Goal: Information Seeking & Learning: Find specific fact

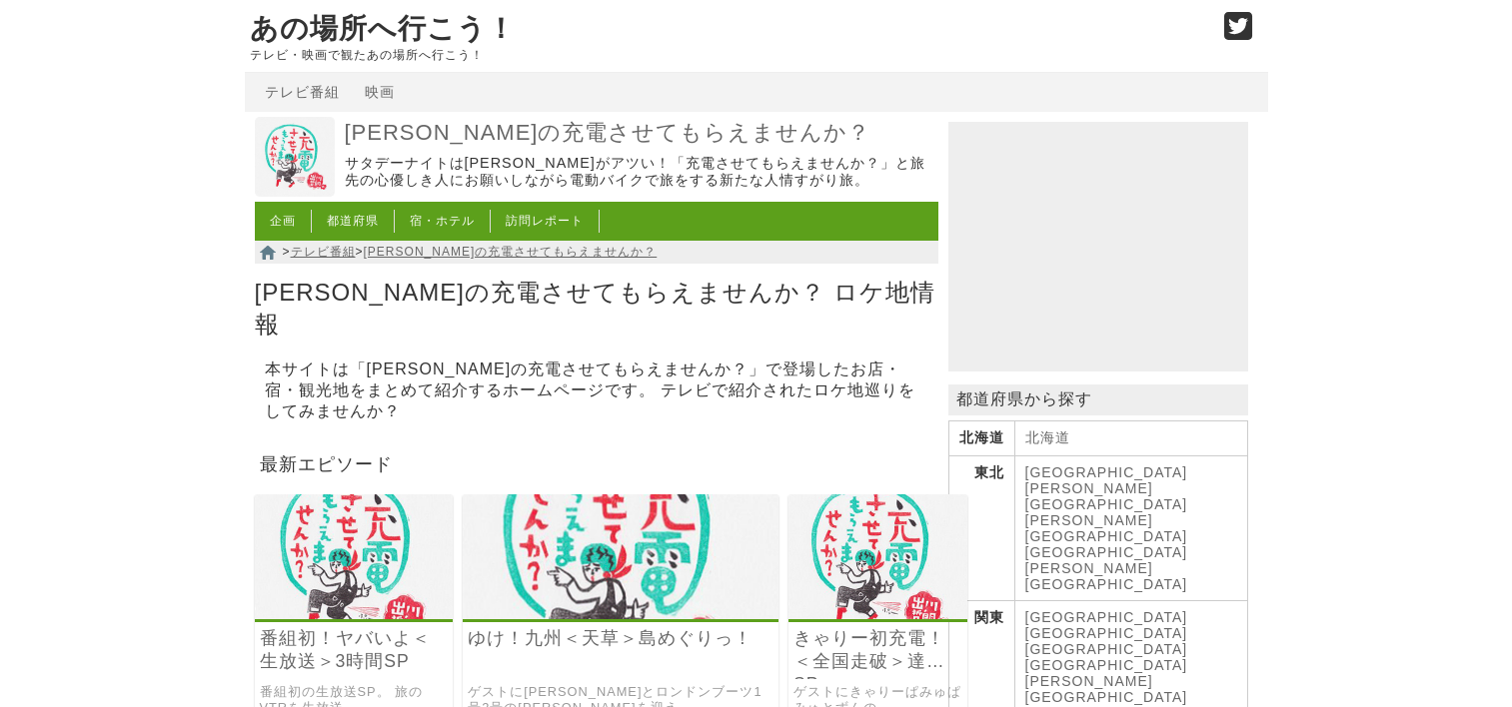
scroll to position [300, 0]
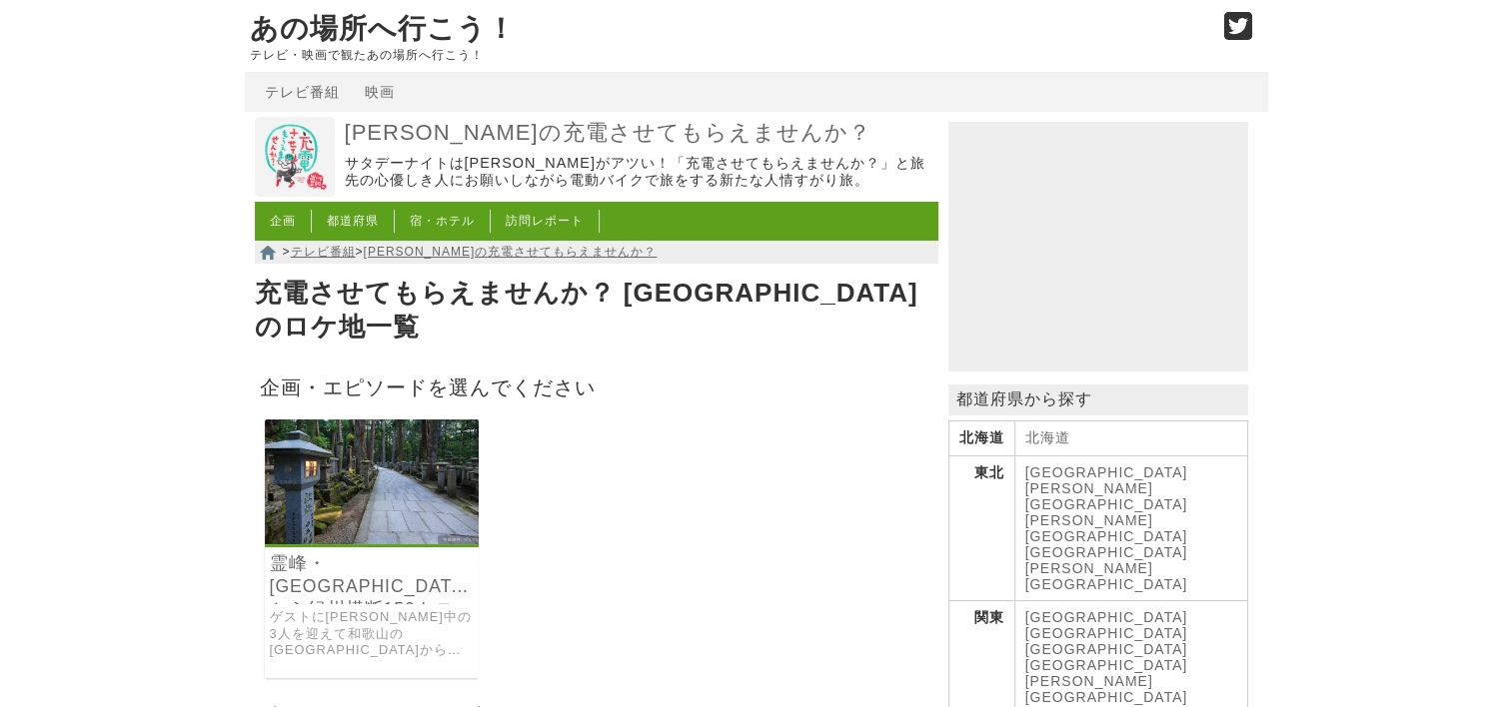
click at [411, 469] on img at bounding box center [372, 482] width 215 height 125
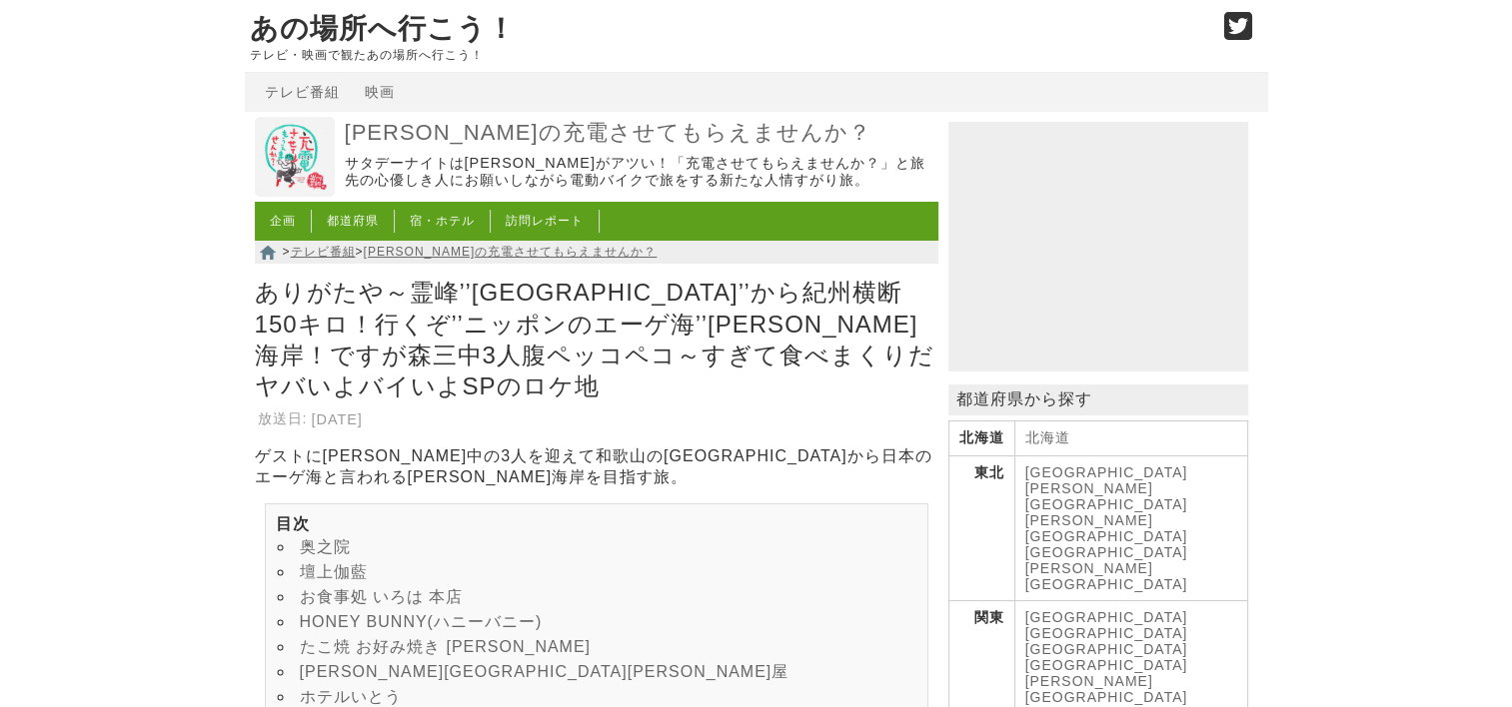
click at [324, 538] on link "奥之院" at bounding box center [325, 546] width 51 height 17
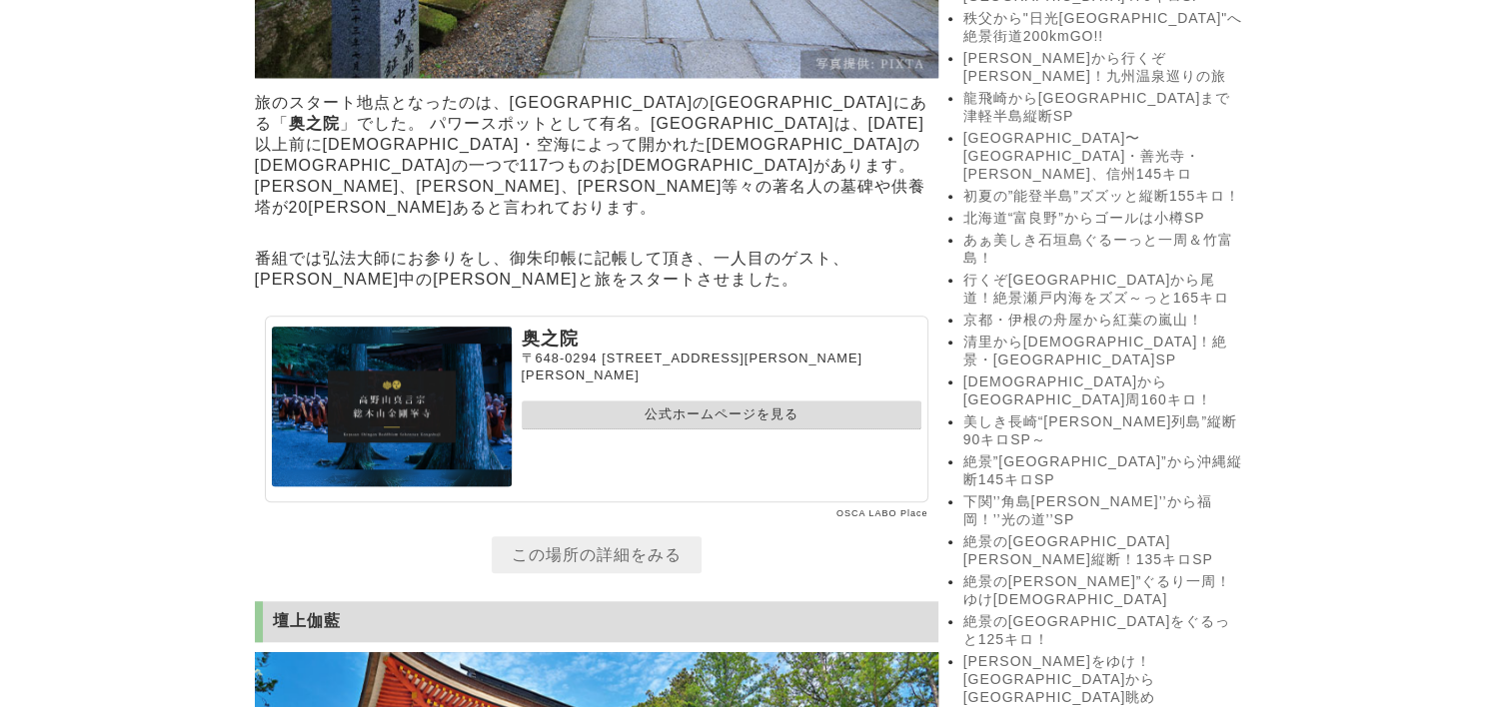
scroll to position [1678, 0]
click at [702, 429] on link "公式ホームページを見る" at bounding box center [722, 414] width 400 height 29
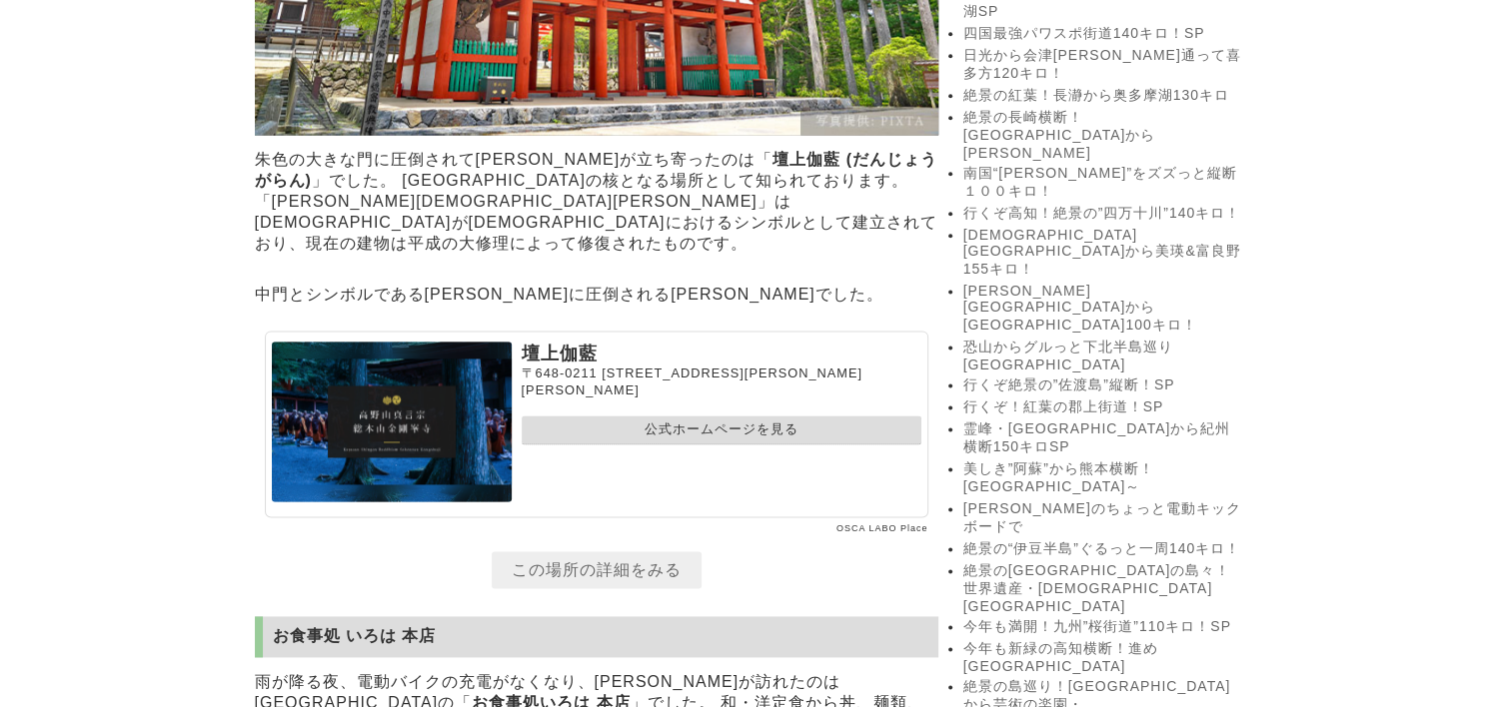
scroll to position [2677, 0]
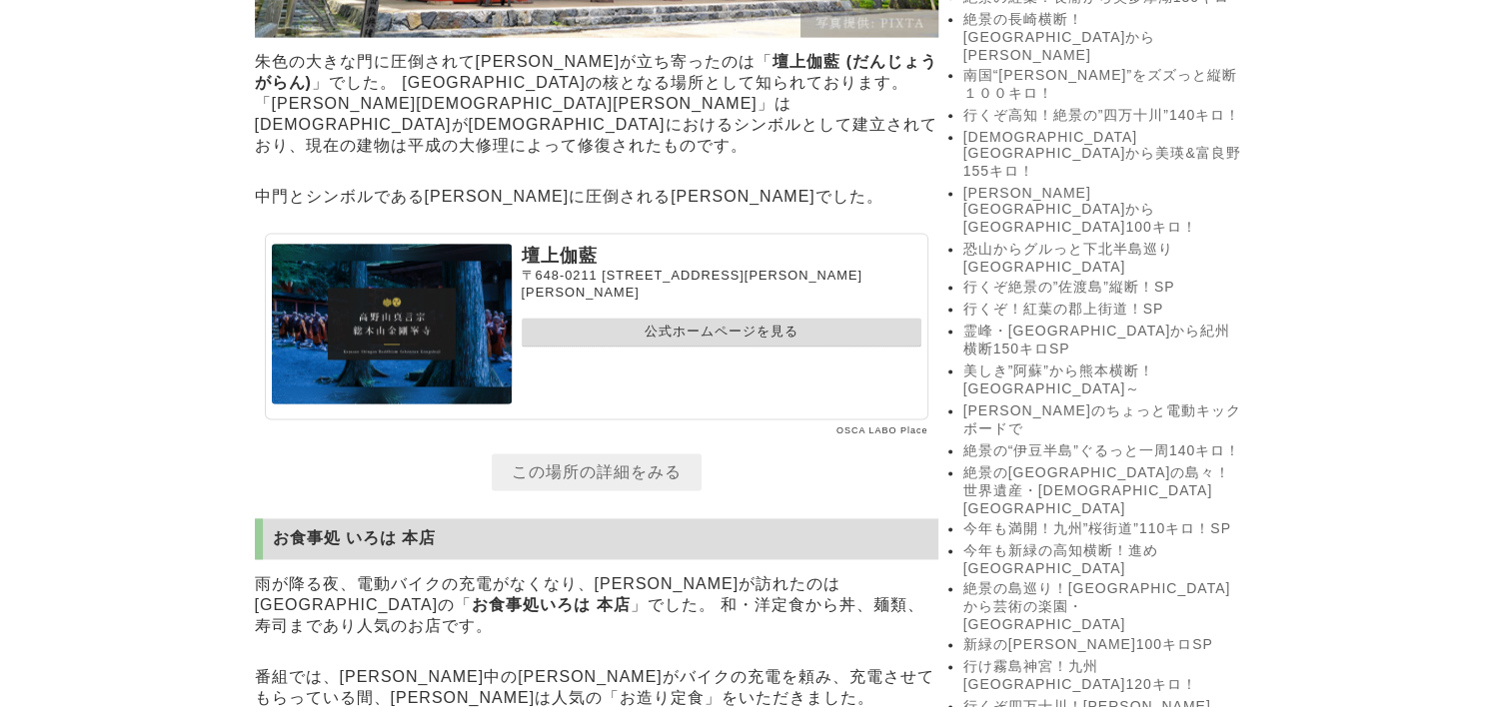
click at [674, 347] on link "公式ホームページを見る" at bounding box center [722, 332] width 400 height 29
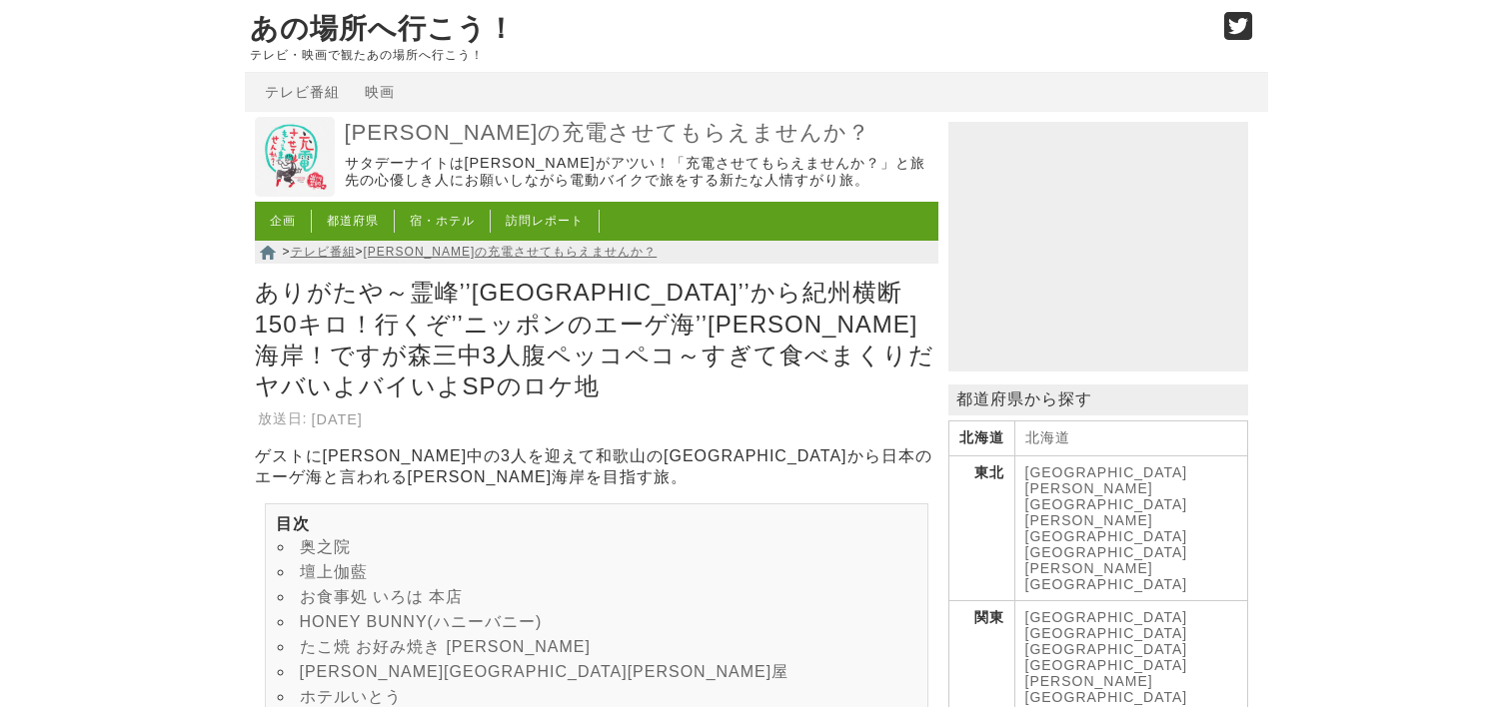
scroll to position [2677, 0]
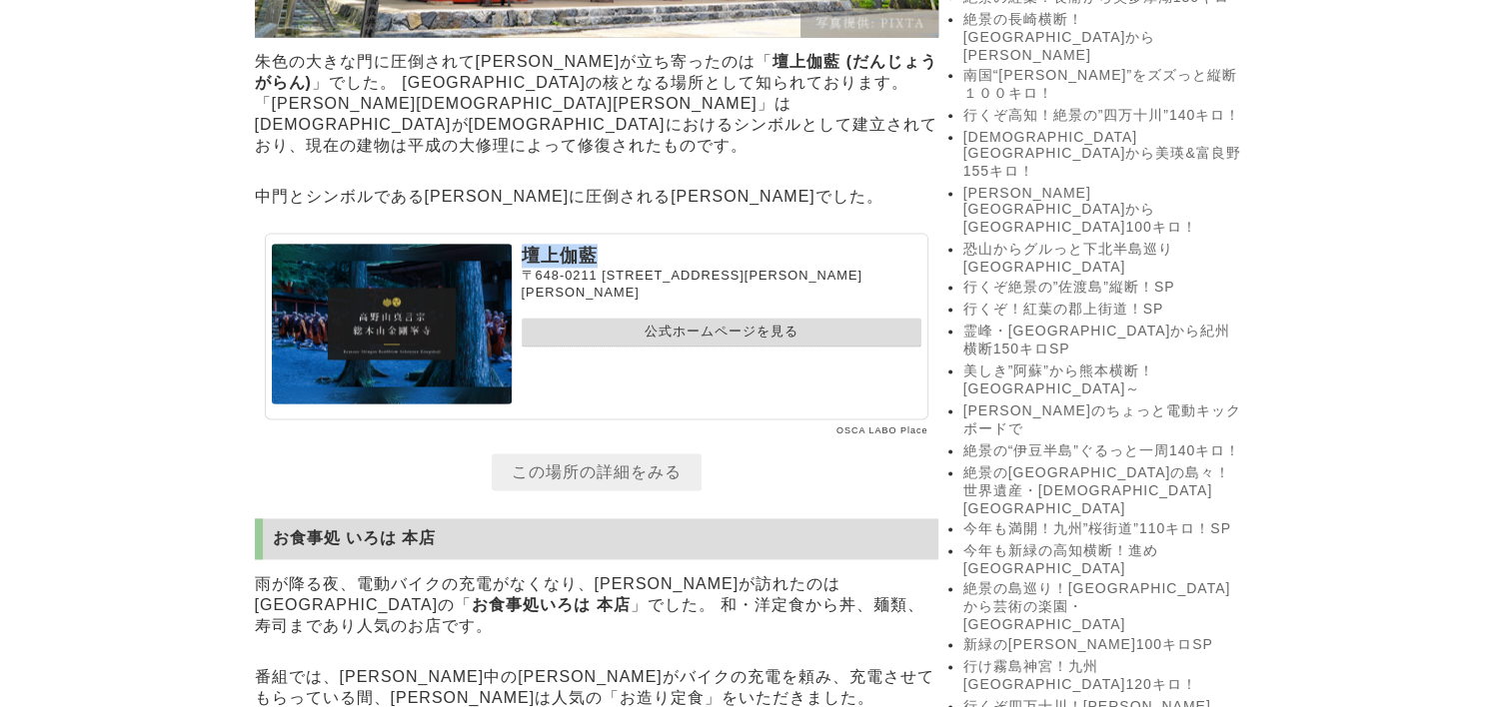
drag, startPoint x: 522, startPoint y: 288, endPoint x: 604, endPoint y: 288, distance: 81.9
click at [604, 268] on p "壇上伽藍" at bounding box center [722, 256] width 400 height 24
drag, startPoint x: 604, startPoint y: 288, endPoint x: 564, endPoint y: 296, distance: 40.8
copy p "壇上伽藍"
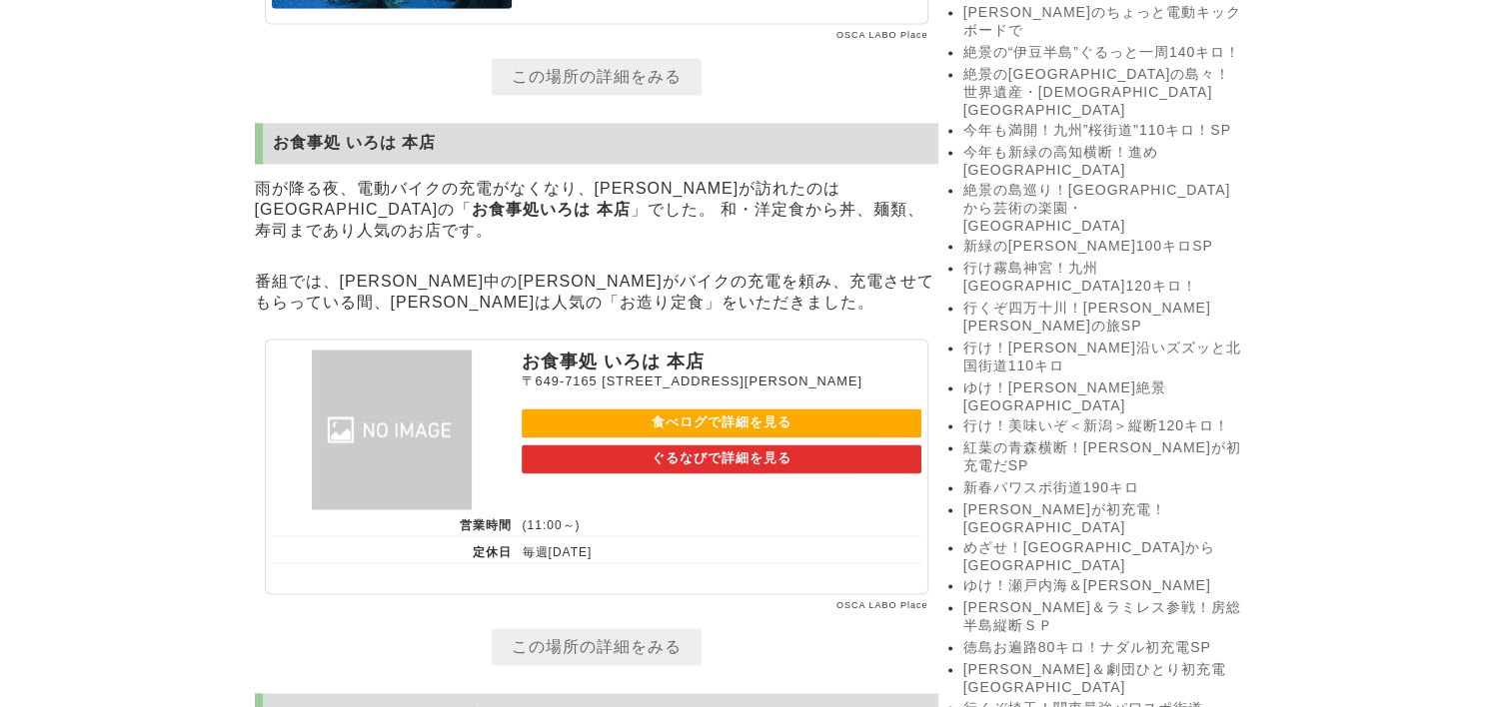
scroll to position [3177, 0]
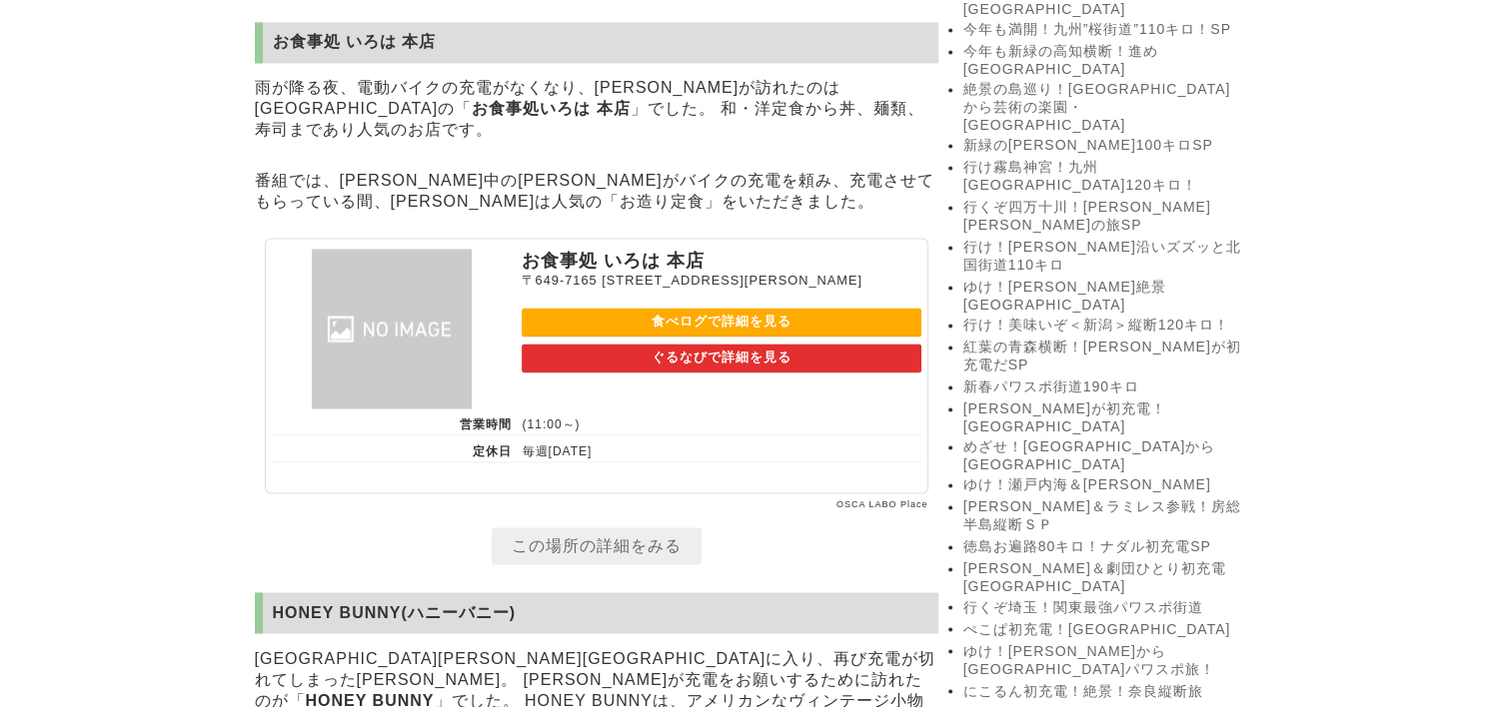
click at [691, 337] on link "食べログで詳細を見る" at bounding box center [722, 322] width 400 height 29
drag, startPoint x: 528, startPoint y: 294, endPoint x: 715, endPoint y: 293, distance: 186.8
click at [715, 273] on p "お食事処 いろは 本店" at bounding box center [722, 261] width 400 height 24
drag, startPoint x: 715, startPoint y: 293, endPoint x: 655, endPoint y: 291, distance: 60.0
copy p "お食事処 いろは 本店"
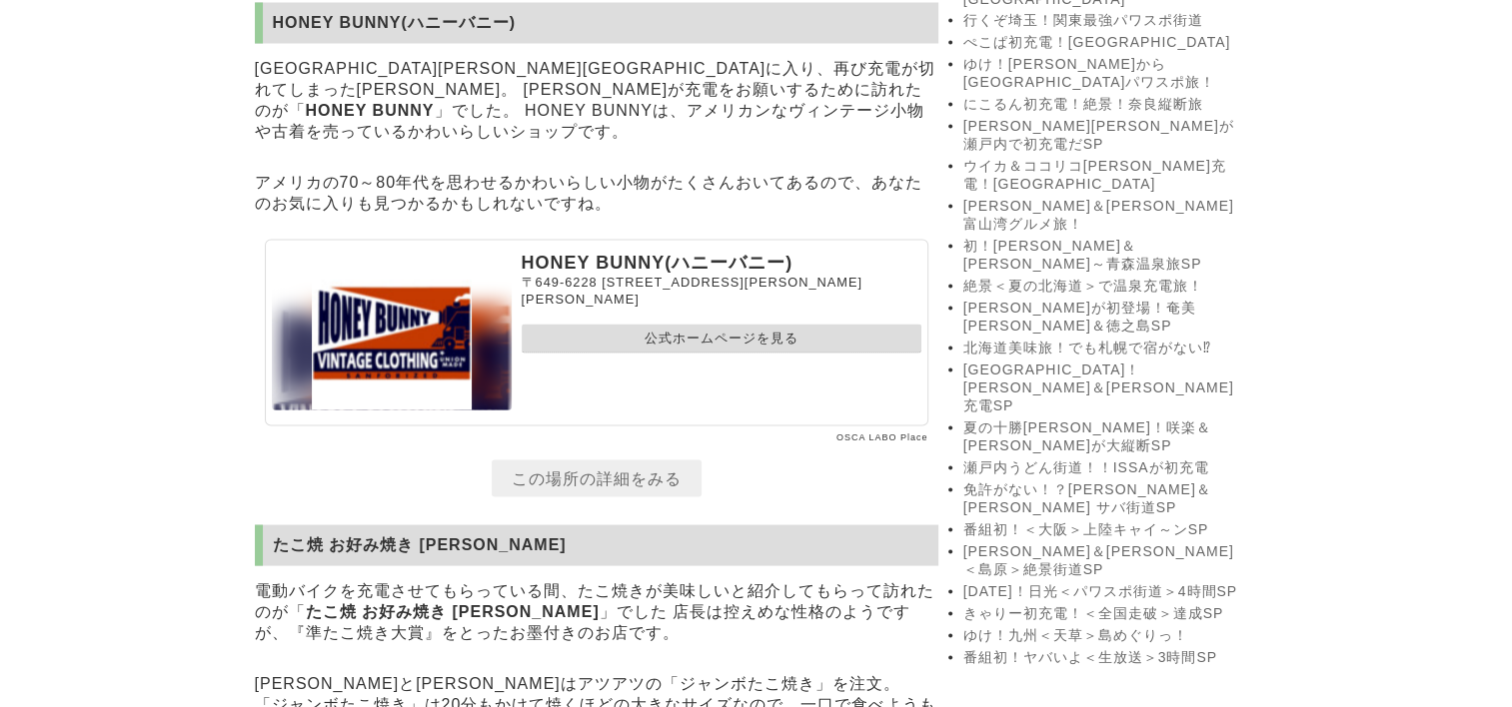
scroll to position [3776, 0]
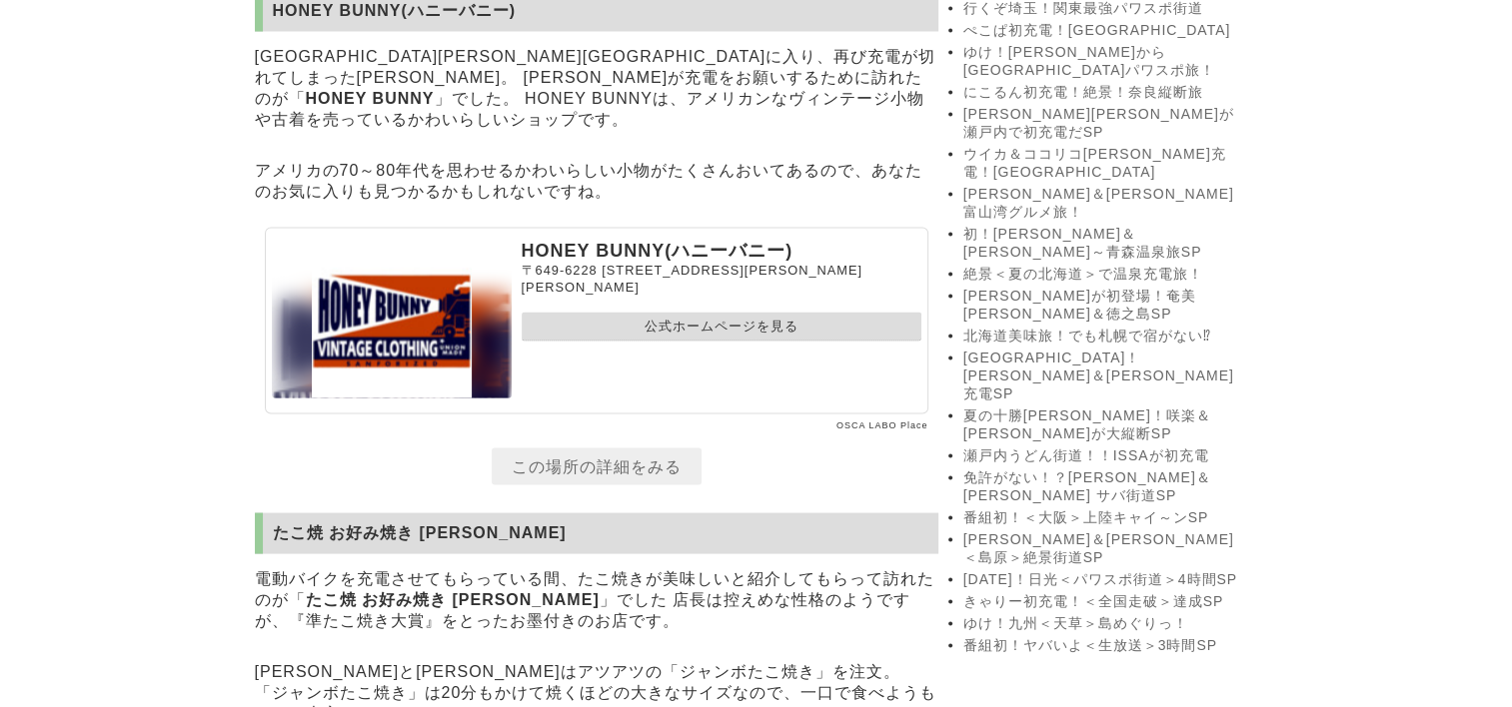
click at [759, 341] on link "公式ホームページを見る" at bounding box center [722, 326] width 400 height 29
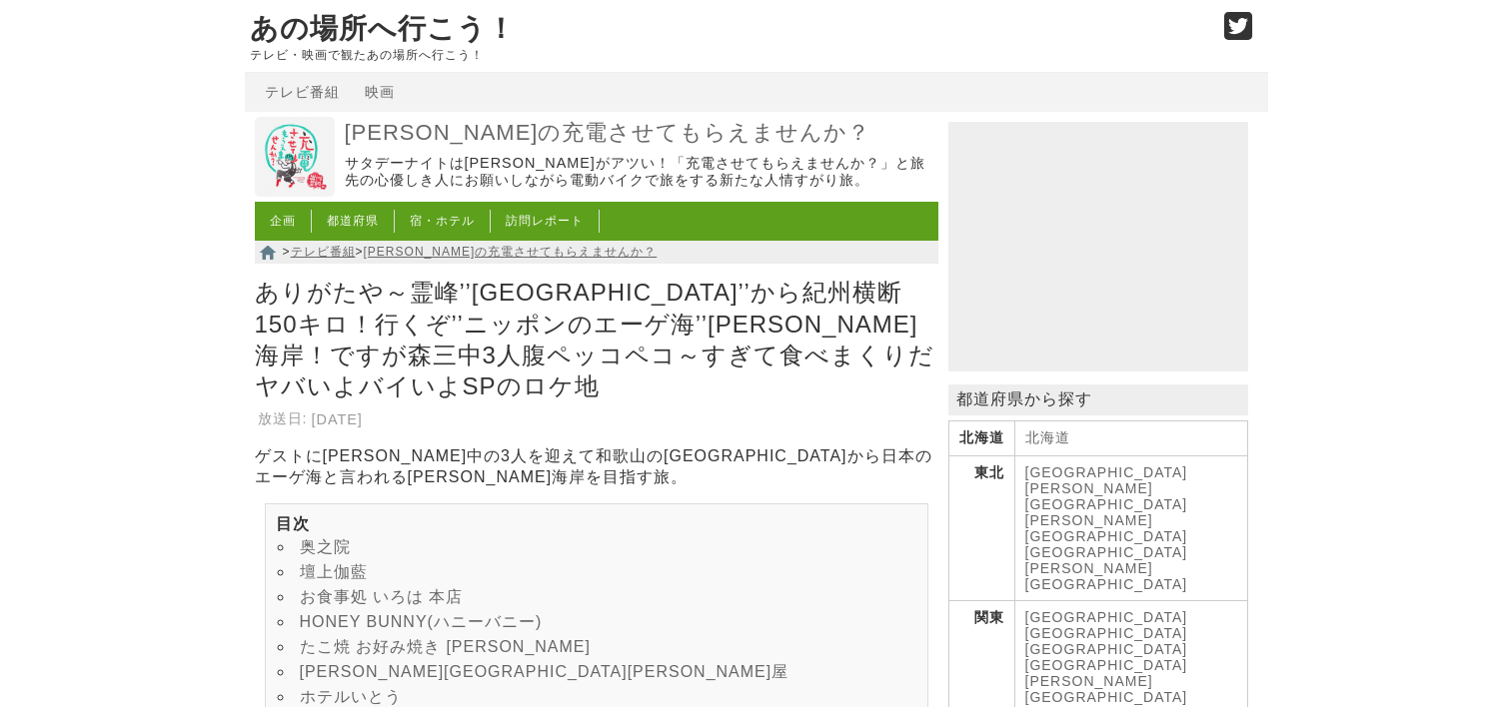
scroll to position [3776, 0]
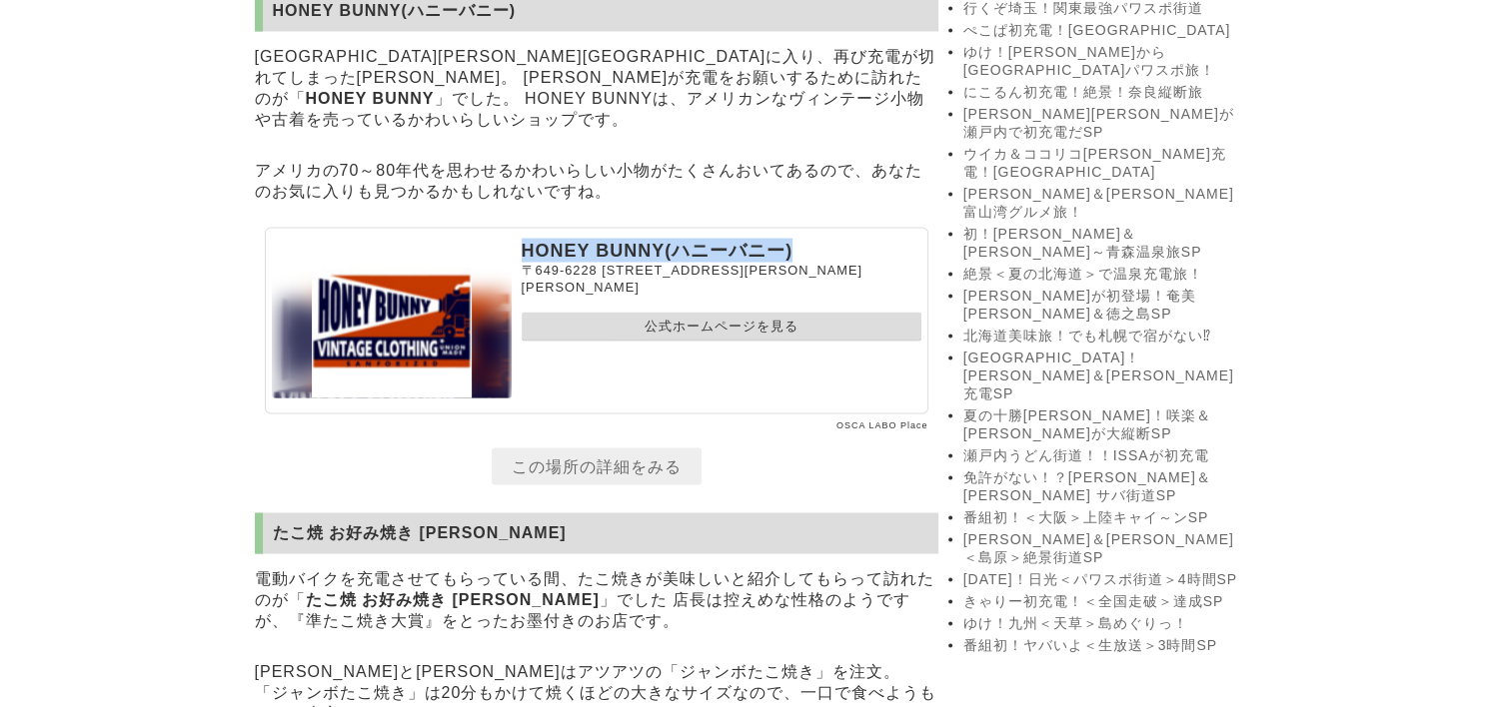
drag, startPoint x: 522, startPoint y: 288, endPoint x: 791, endPoint y: 295, distance: 268.8
click at [791, 262] on p "HONEY BUNNY(ハニーバニー)" at bounding box center [722, 250] width 400 height 24
drag, startPoint x: 791, startPoint y: 295, endPoint x: 777, endPoint y: 273, distance: 26.1
copy p "HONEY BUNNY(ハニーバニー)"
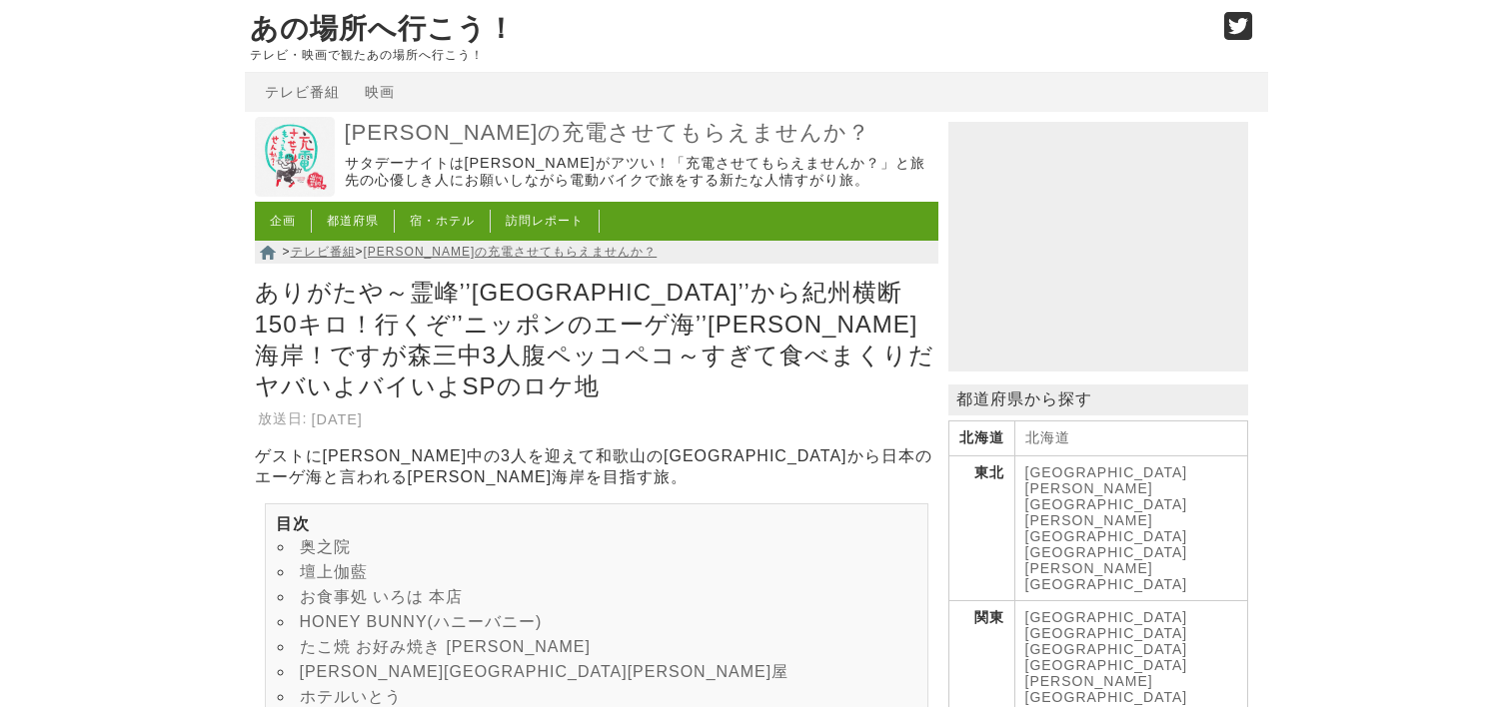
scroll to position [3776, 0]
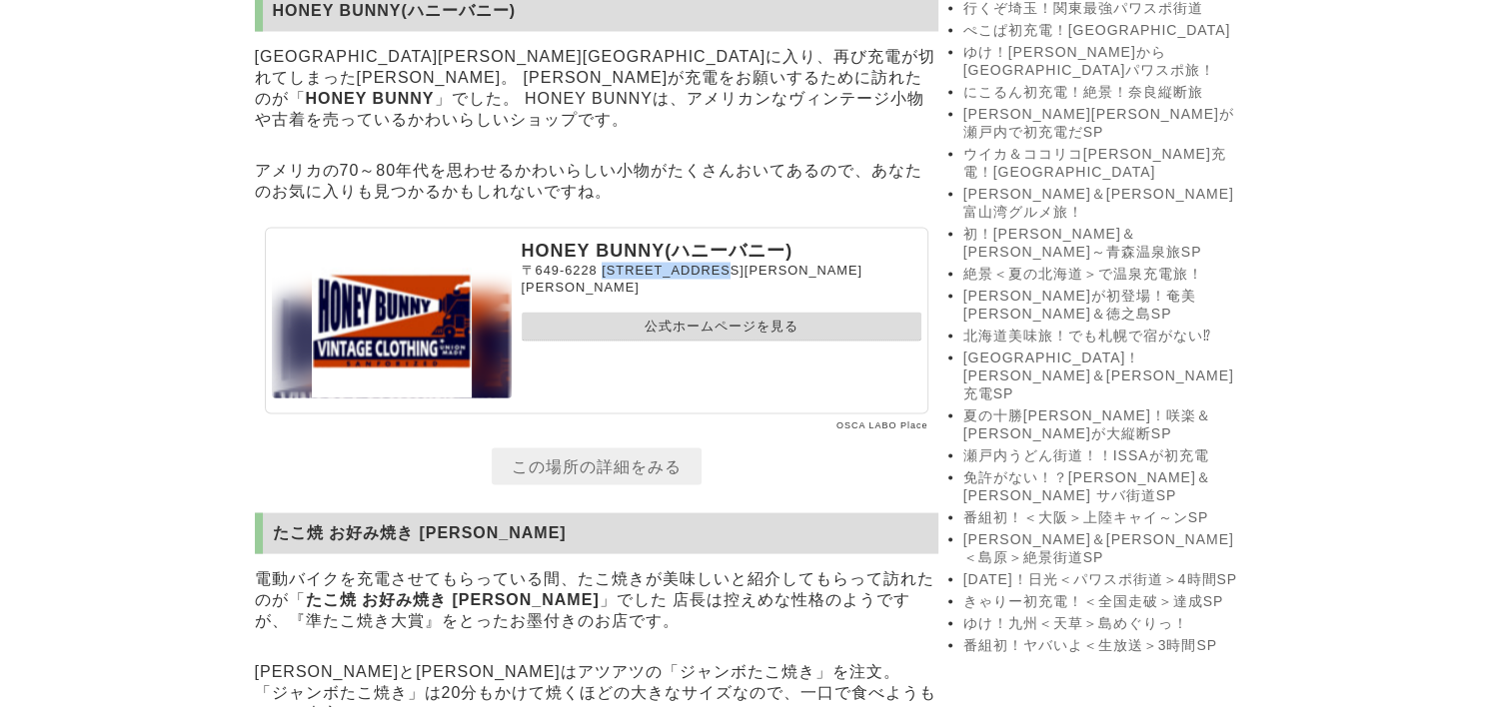
drag, startPoint x: 607, startPoint y: 311, endPoint x: 762, endPoint y: 310, distance: 154.9
click at [762, 294] on span "[STREET_ADDRESS][PERSON_NAME][PERSON_NAME]" at bounding box center [692, 278] width 341 height 32
copy span "[STREET_ADDRESS][PERSON_NAME][PERSON_NAME]"
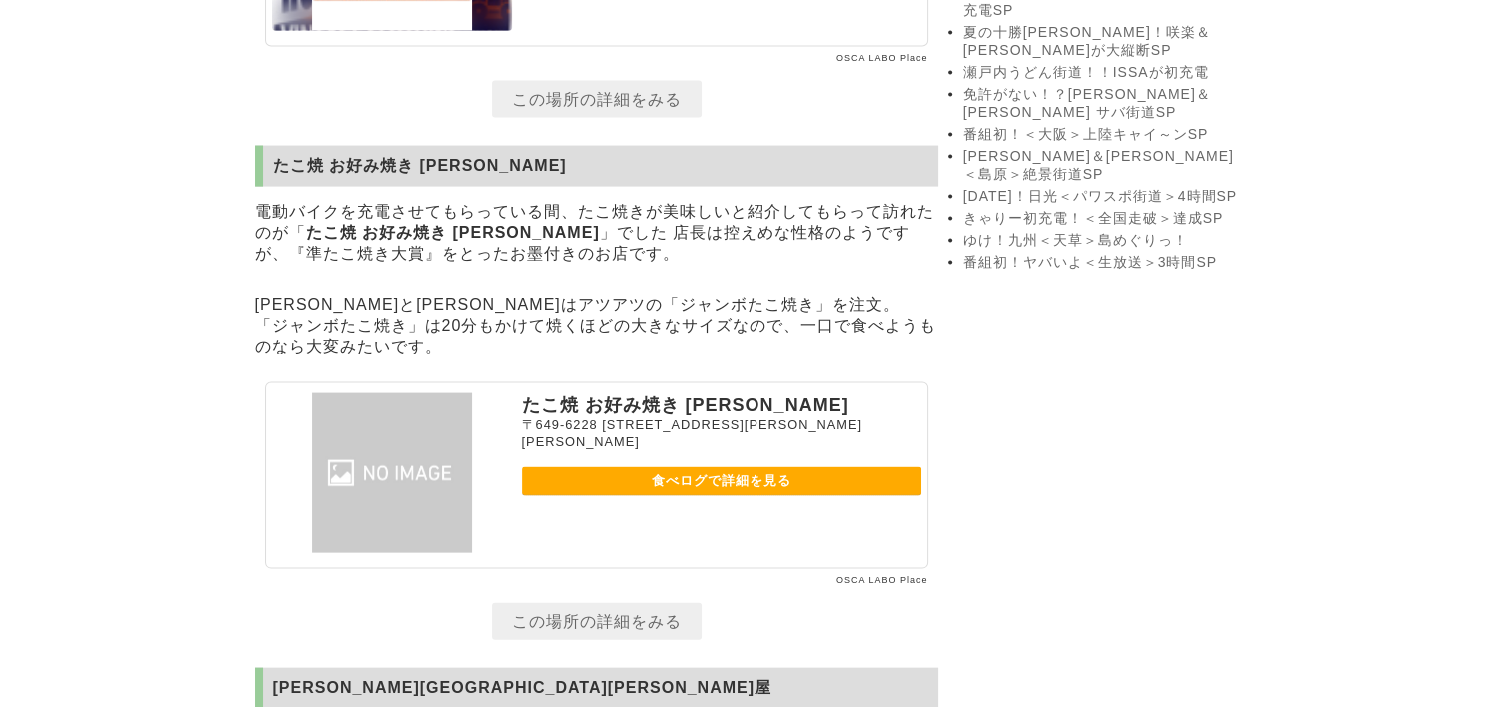
scroll to position [4176, 0]
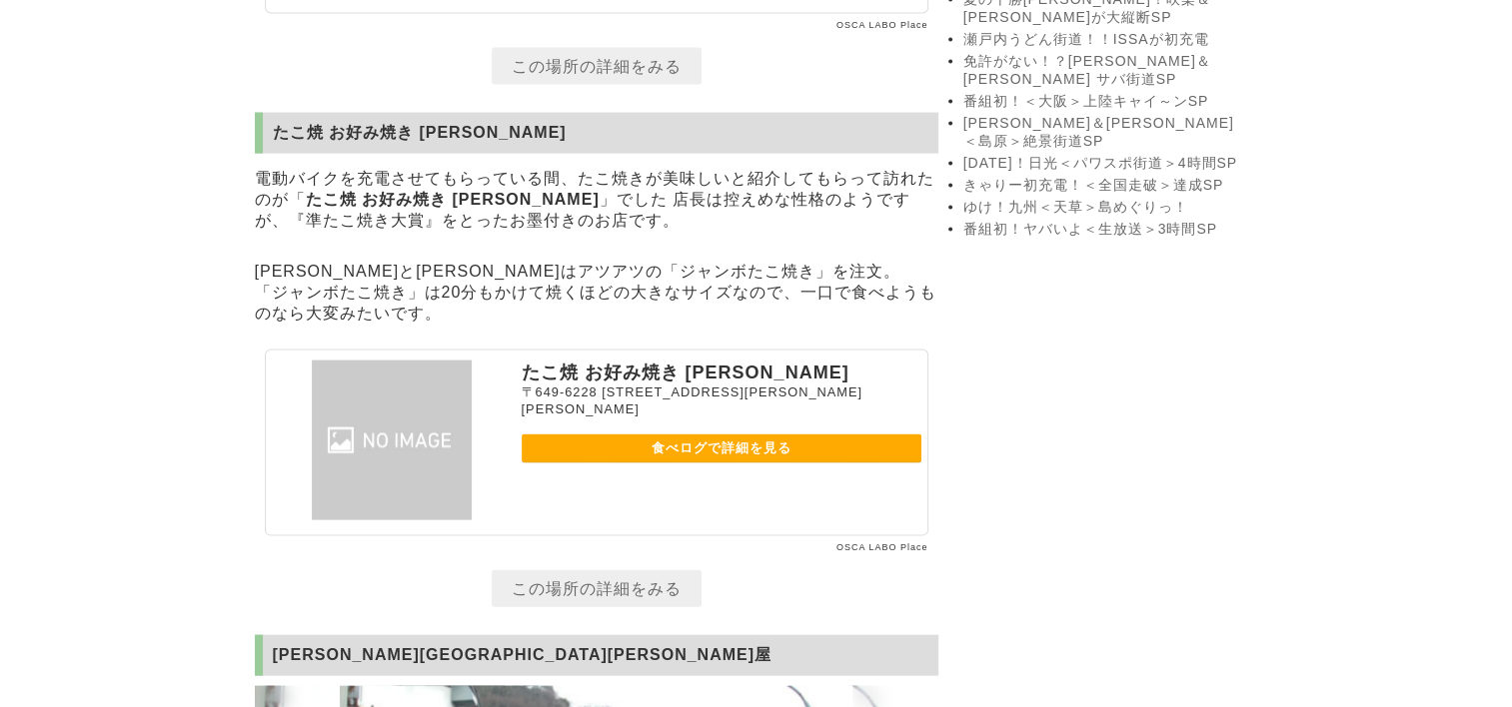
click at [693, 464] on link "食べログで詳細を見る" at bounding box center [722, 449] width 400 height 29
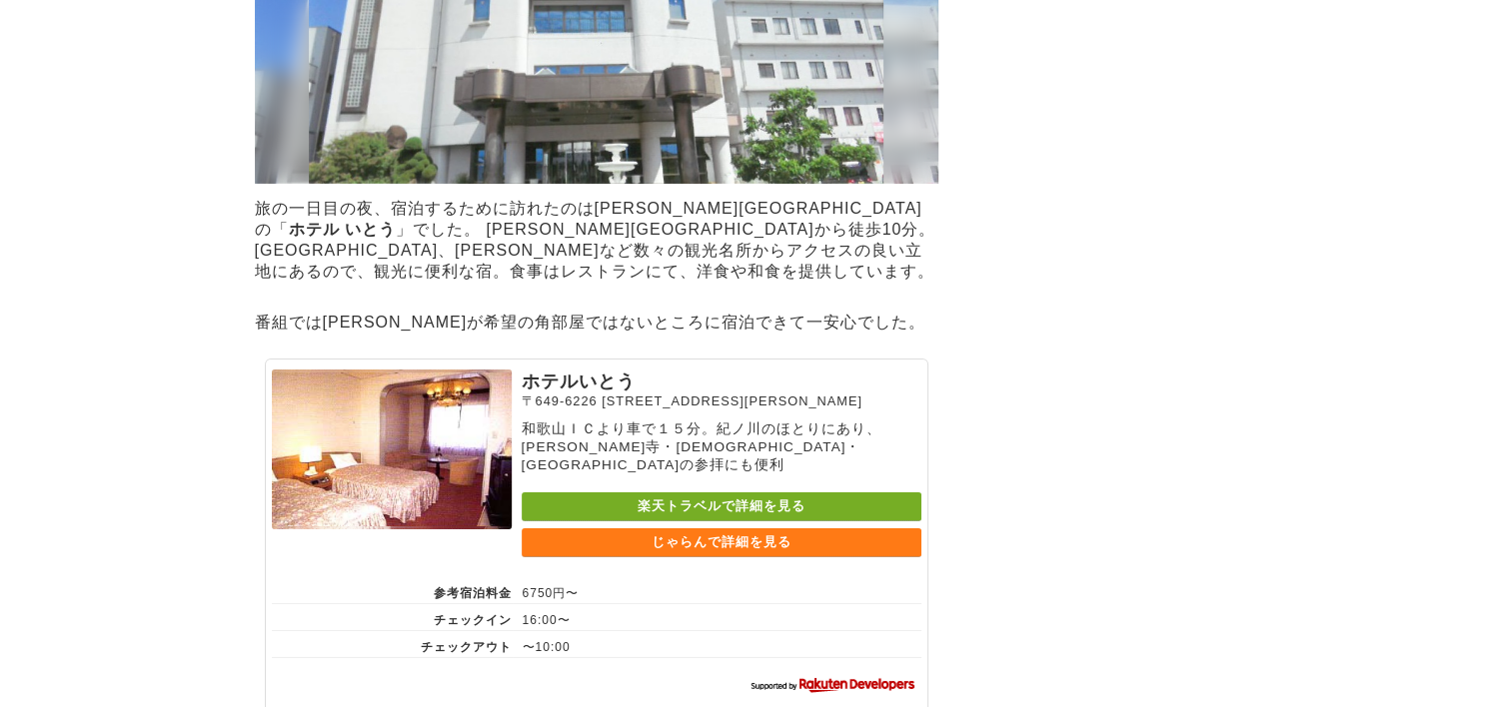
scroll to position [6474, 0]
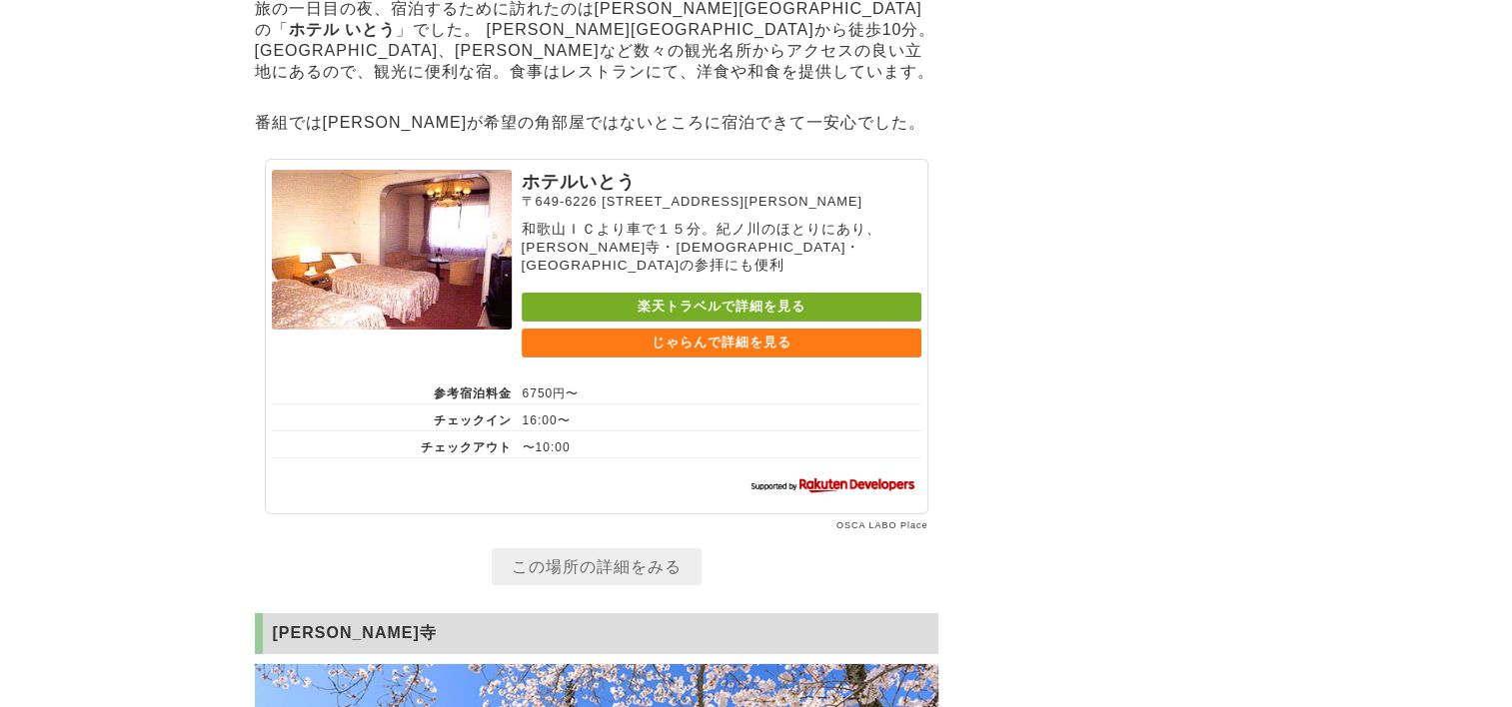
click at [711, 293] on link "楽天トラベルで詳細を見る" at bounding box center [722, 307] width 400 height 29
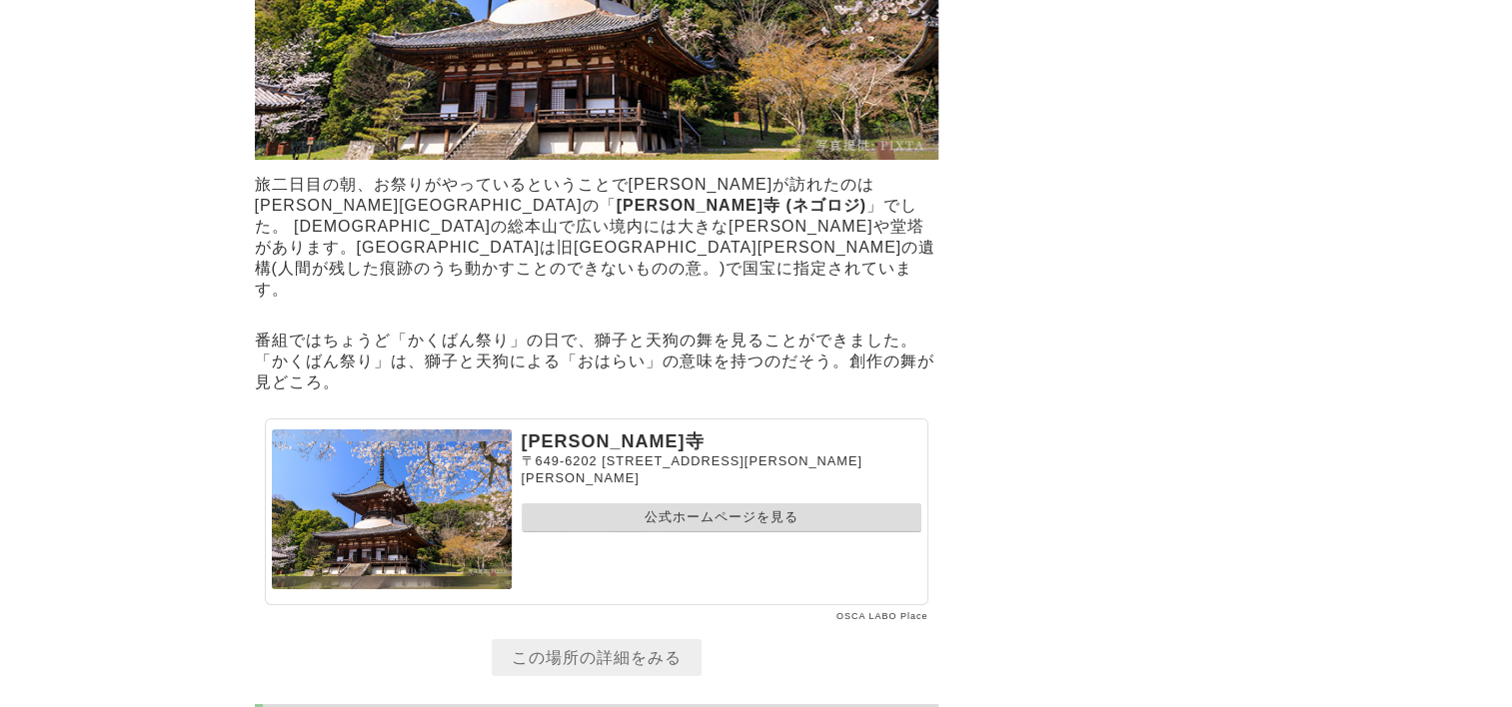
scroll to position [7373, 0]
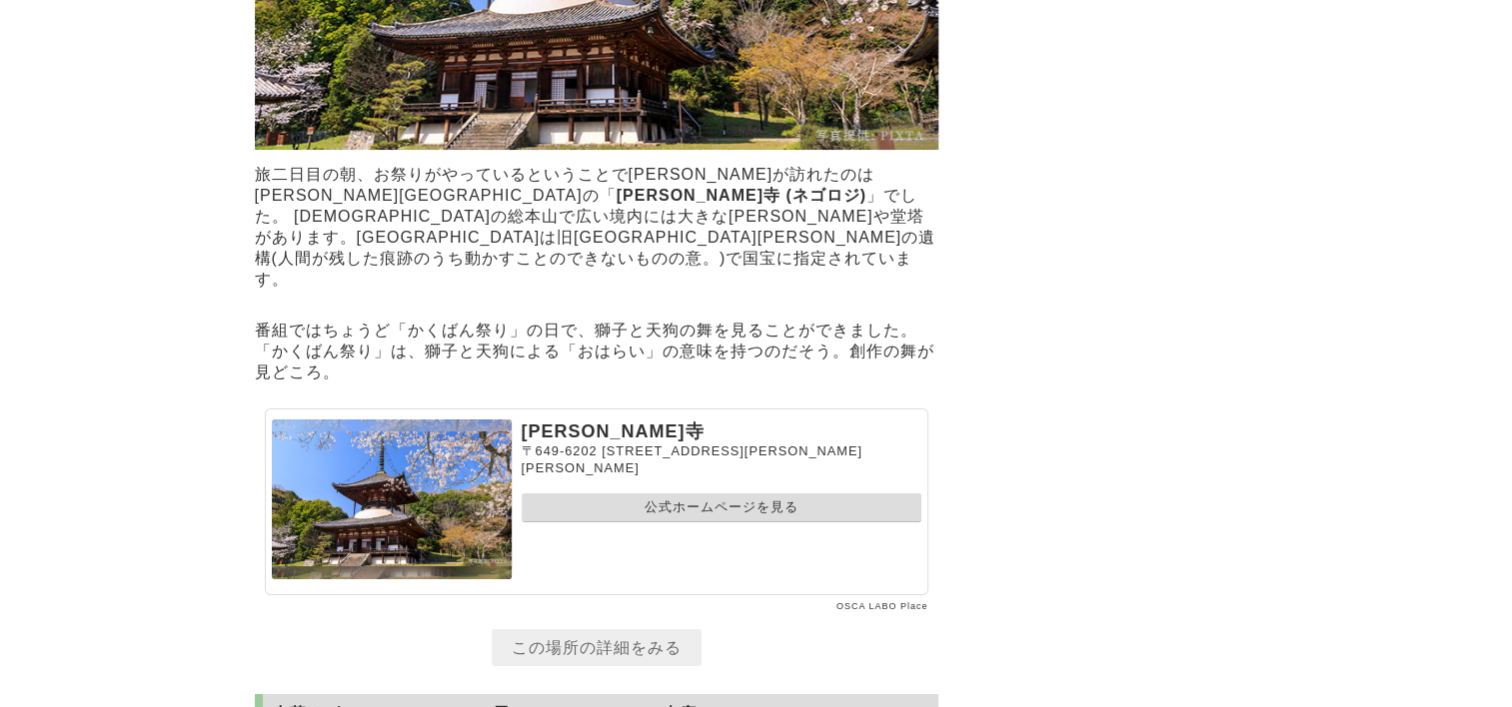
click at [632, 494] on link "公式ホームページを見る" at bounding box center [722, 508] width 400 height 29
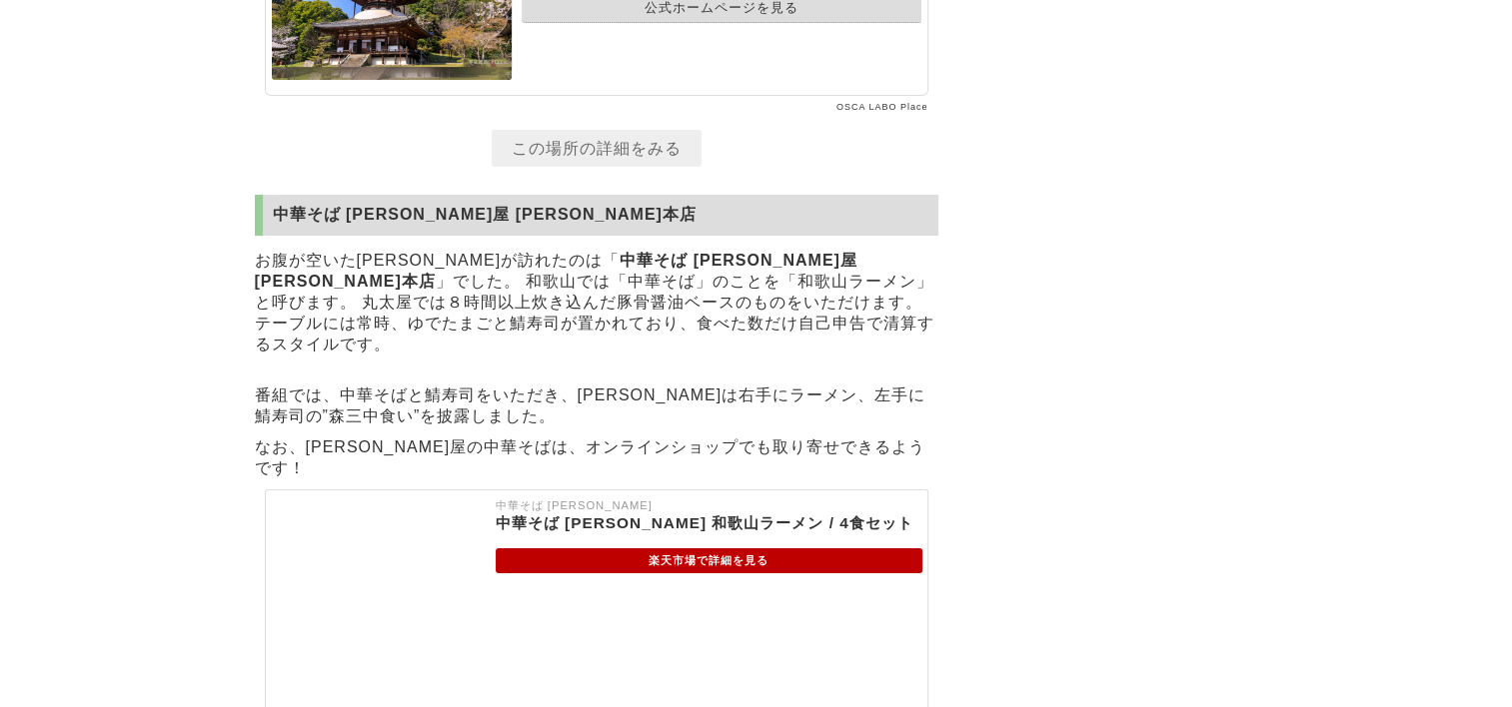
scroll to position [8172, 0]
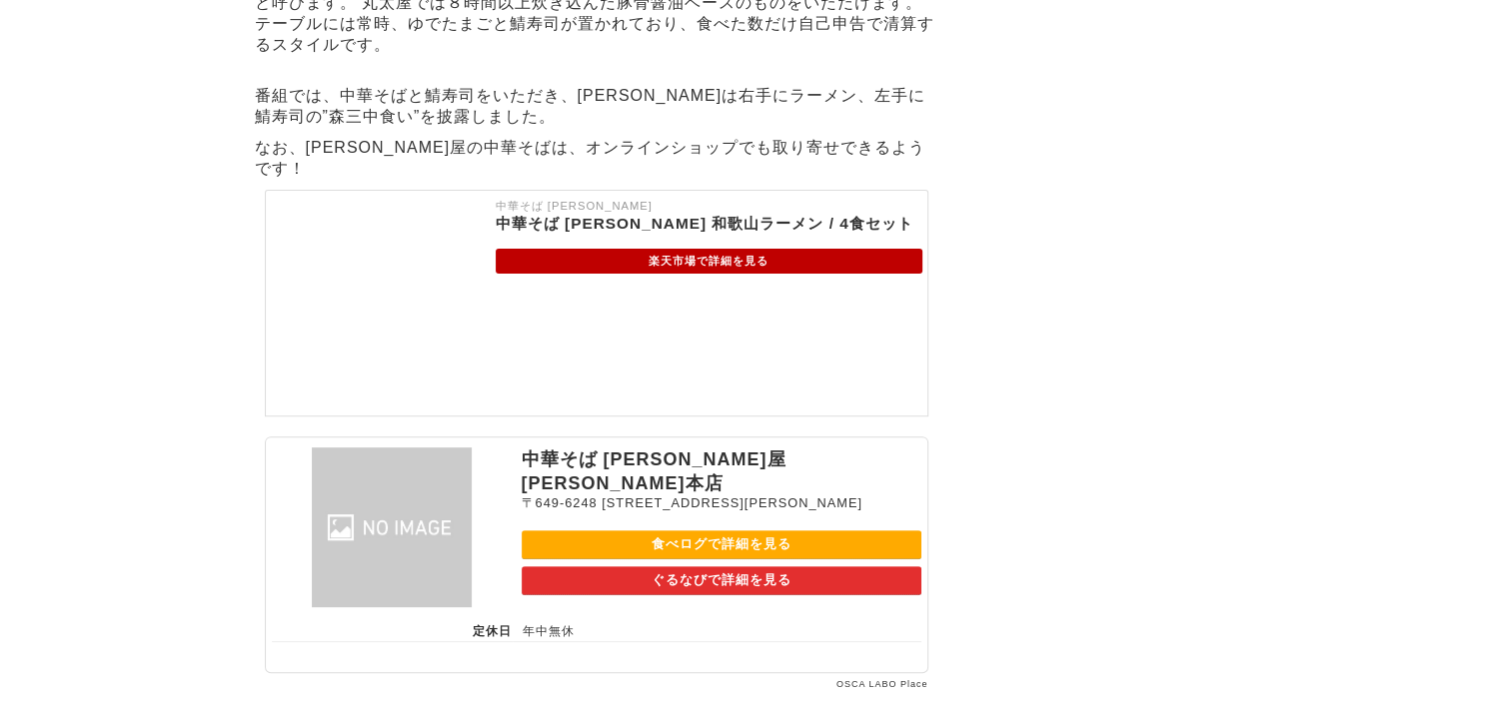
click at [766, 530] on link "食べログで詳細を見る" at bounding box center [722, 544] width 400 height 29
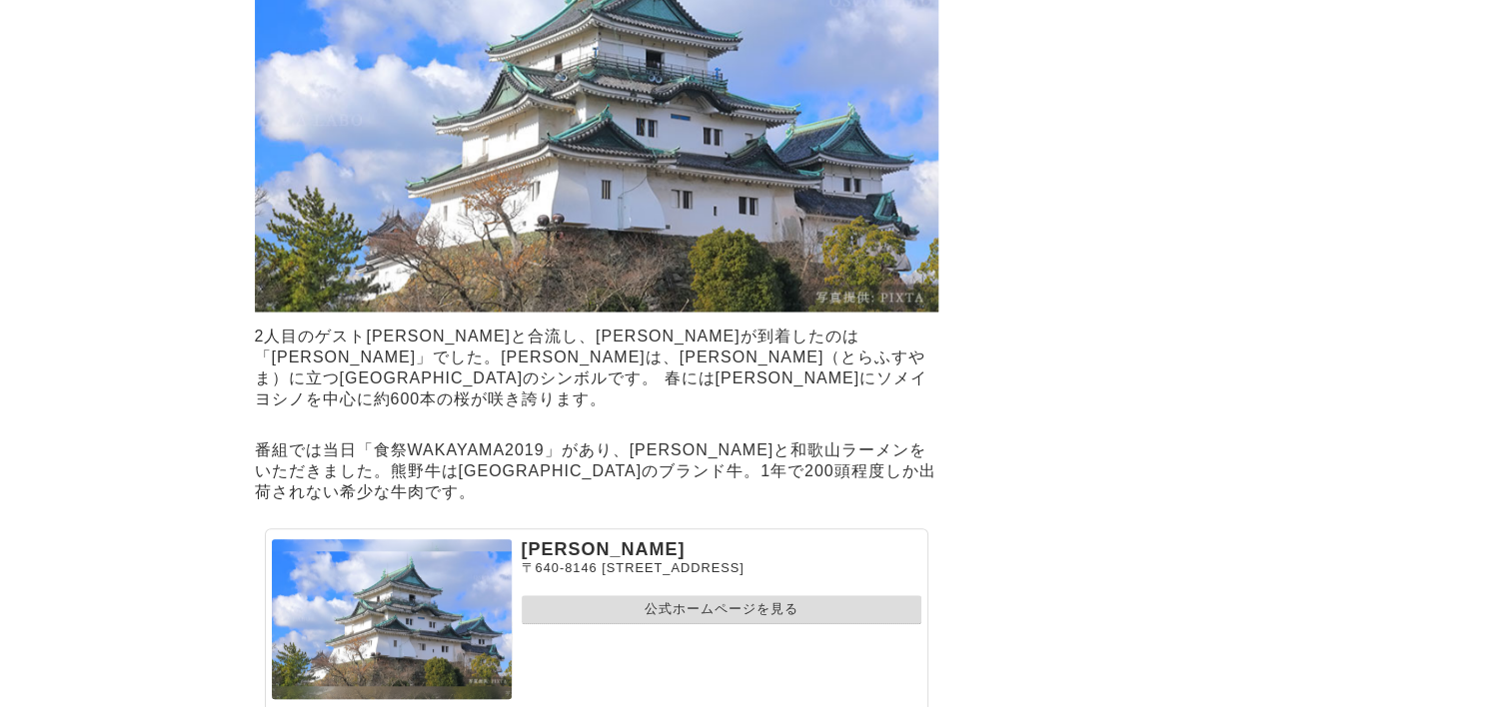
scroll to position [9071, 0]
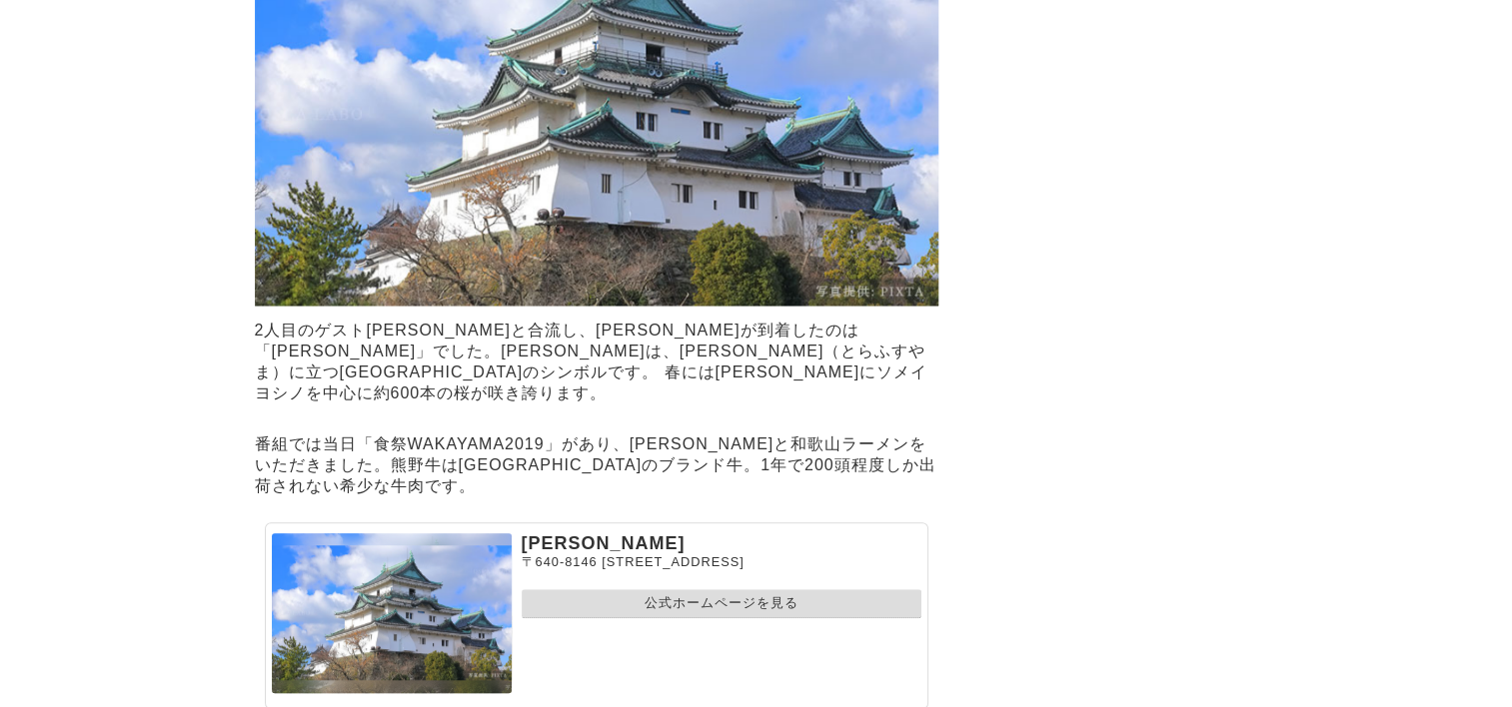
click at [703, 589] on link "公式ホームページを見る" at bounding box center [722, 603] width 400 height 29
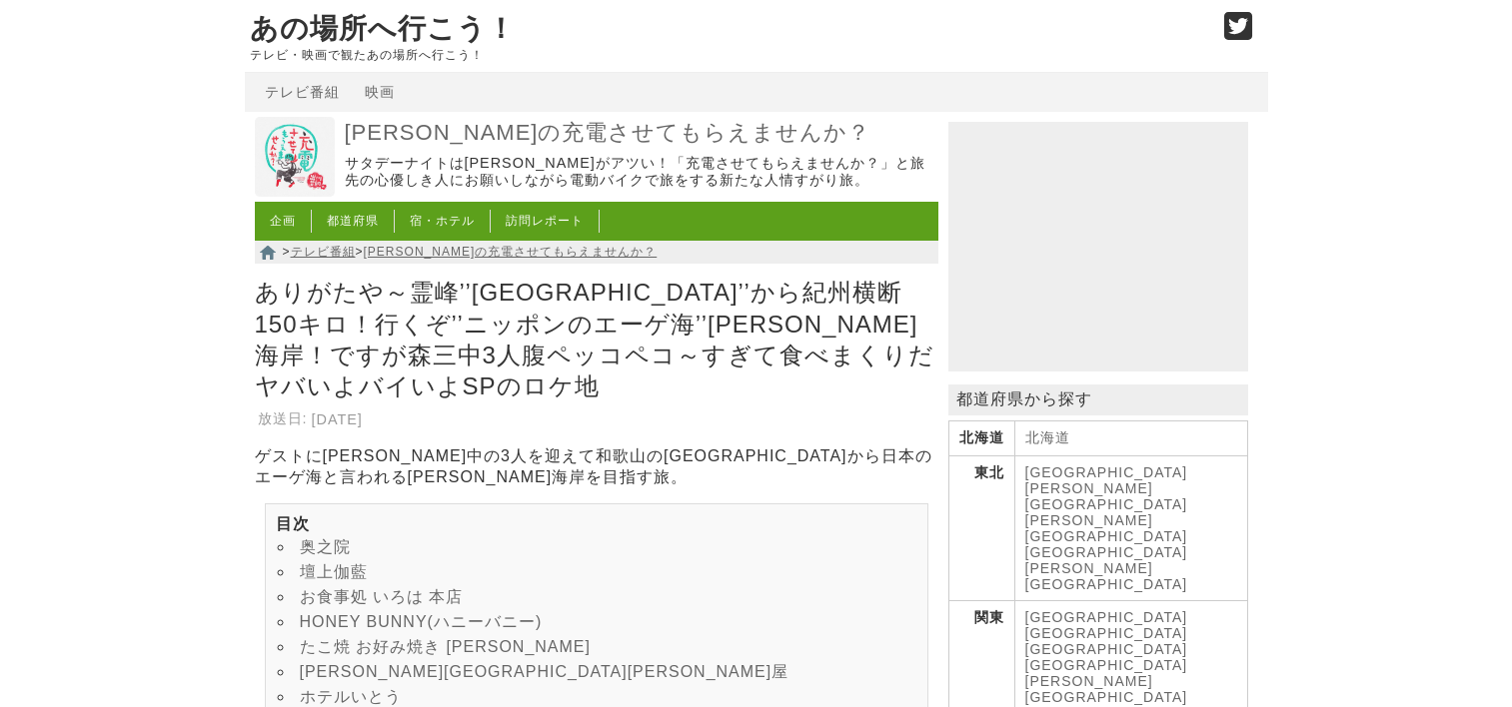
scroll to position [9071, 0]
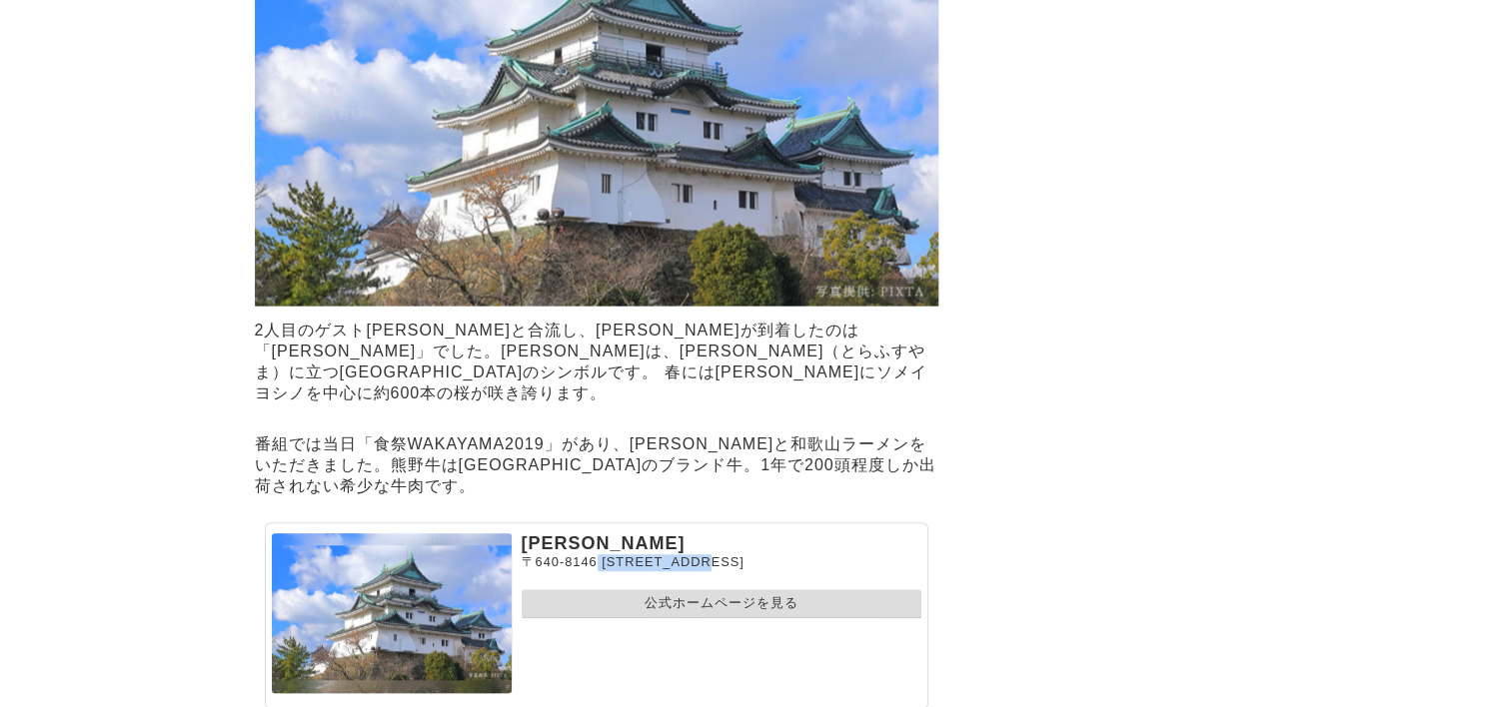
drag, startPoint x: 595, startPoint y: 498, endPoint x: 759, endPoint y: 492, distance: 164.0
click at [759, 554] on p "〒640-8146 和歌山県和歌山市一番丁3" at bounding box center [722, 562] width 400 height 17
drag, startPoint x: 759, startPoint y: 492, endPoint x: 715, endPoint y: 502, distance: 45.1
copy p "[STREET_ADDRESS]"
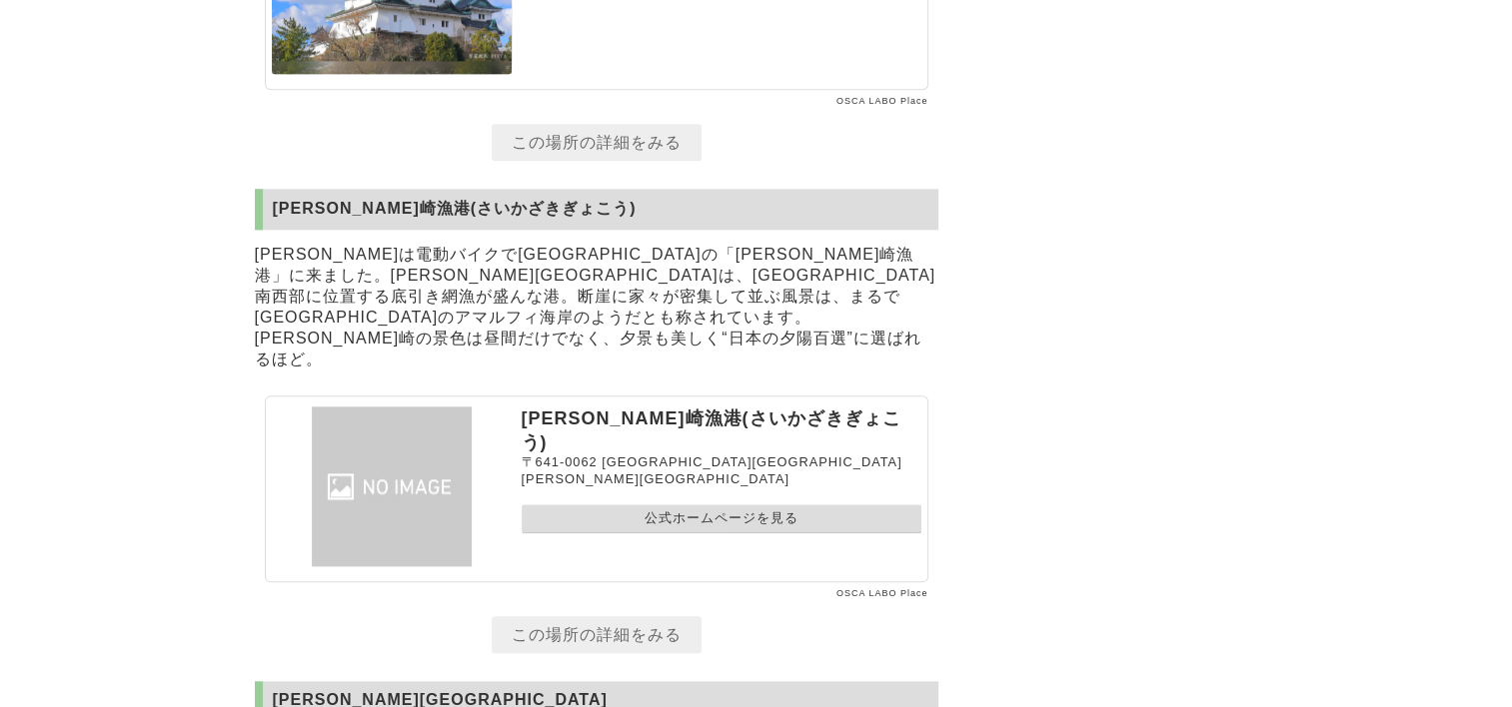
scroll to position [9771, 0]
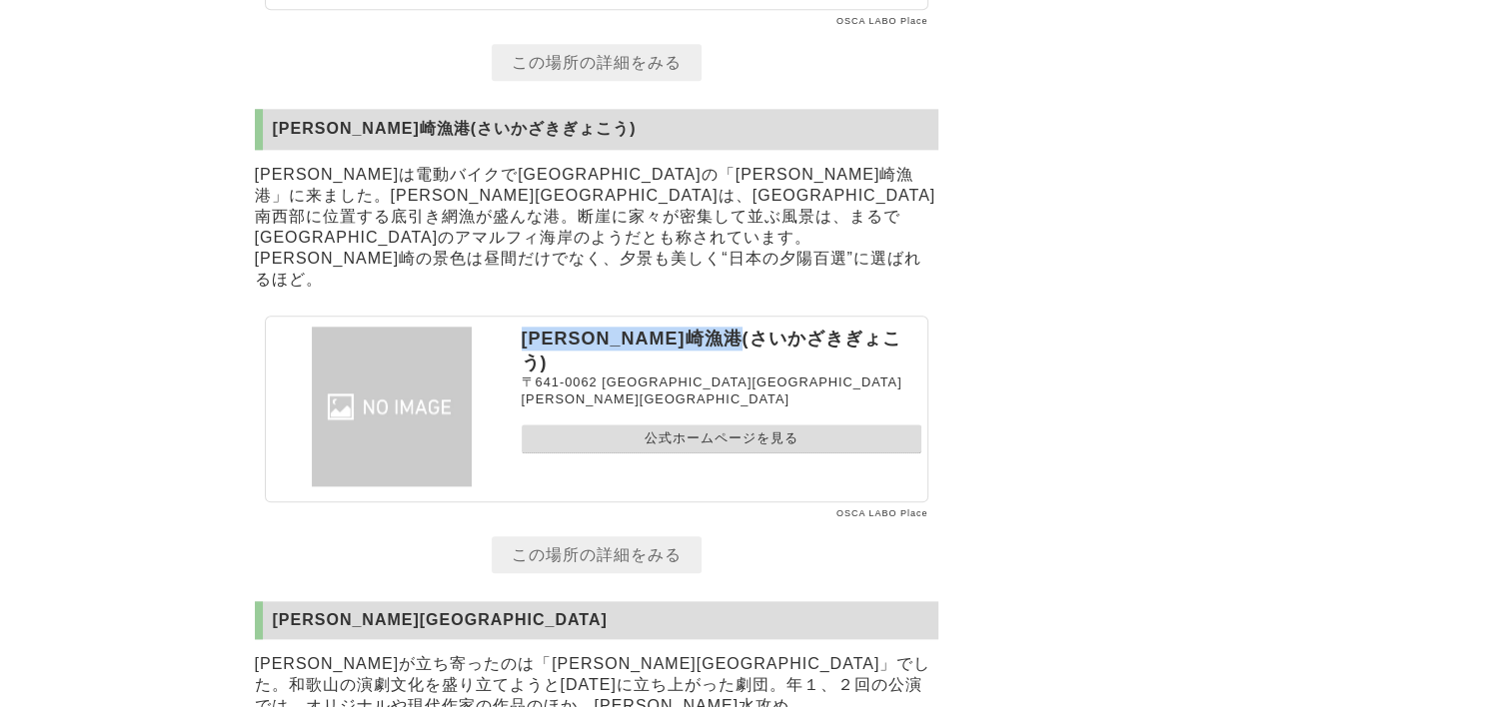
drag, startPoint x: 519, startPoint y: 240, endPoint x: 800, endPoint y: 252, distance: 282.0
click at [800, 316] on section "雑賀崎漁港(さいかざきぎょこう) 〒641-0062 和歌山県和歌山市雑賀崎 公式ホームページを見る" at bounding box center [596, 409] width 663 height 187
drag, startPoint x: 800, startPoint y: 252, endPoint x: 776, endPoint y: 256, distance: 24.3
copy p "[PERSON_NAME]崎漁港(さいかざきぎょこう)"
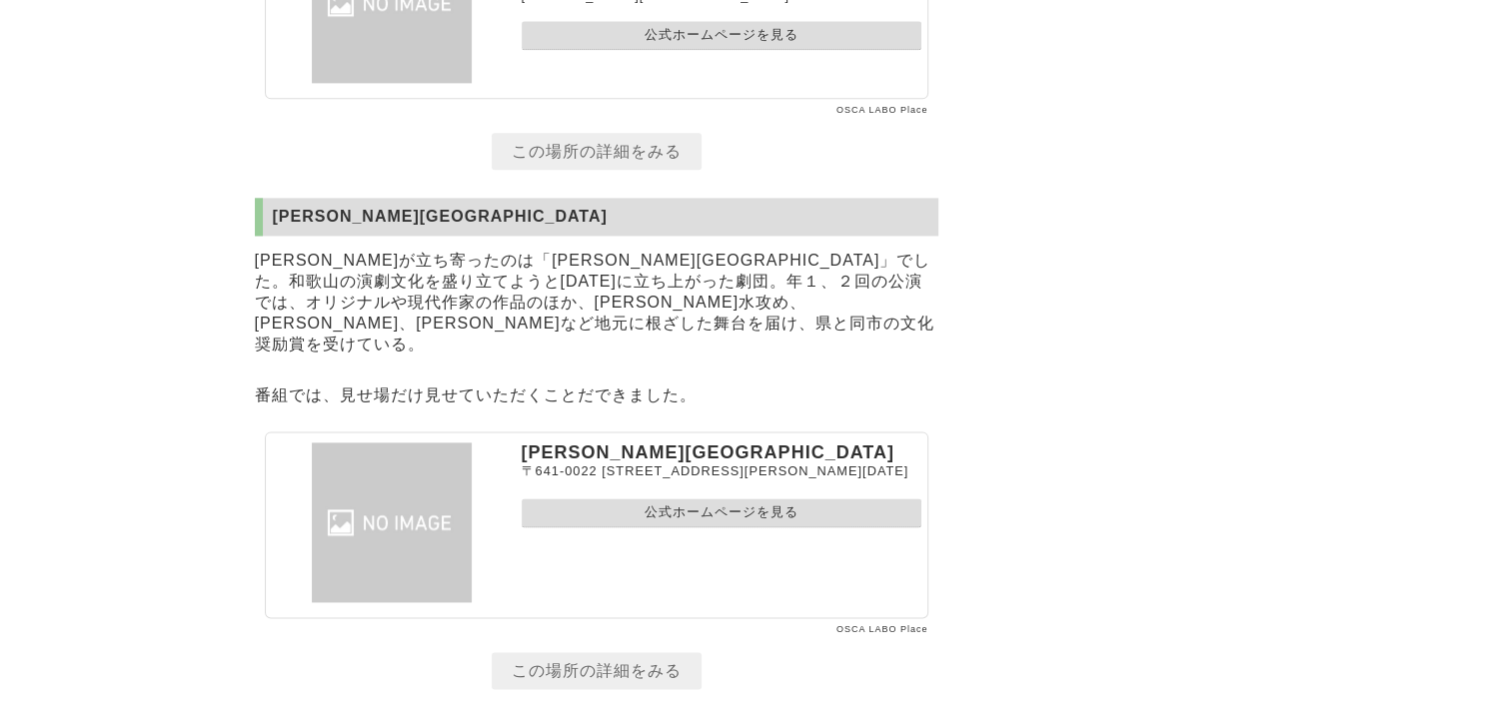
scroll to position [10260, 0]
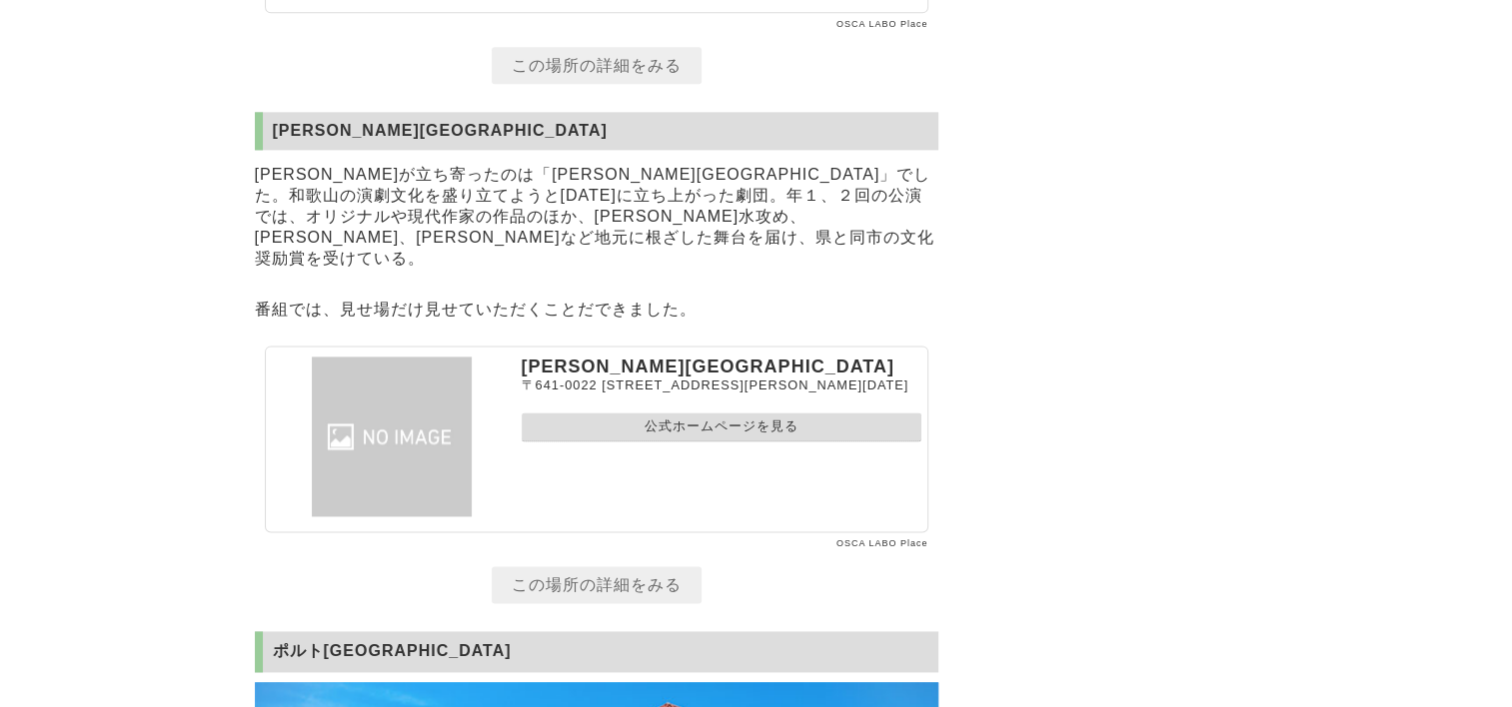
click at [773, 413] on link "公式ホームページを見る" at bounding box center [722, 427] width 400 height 29
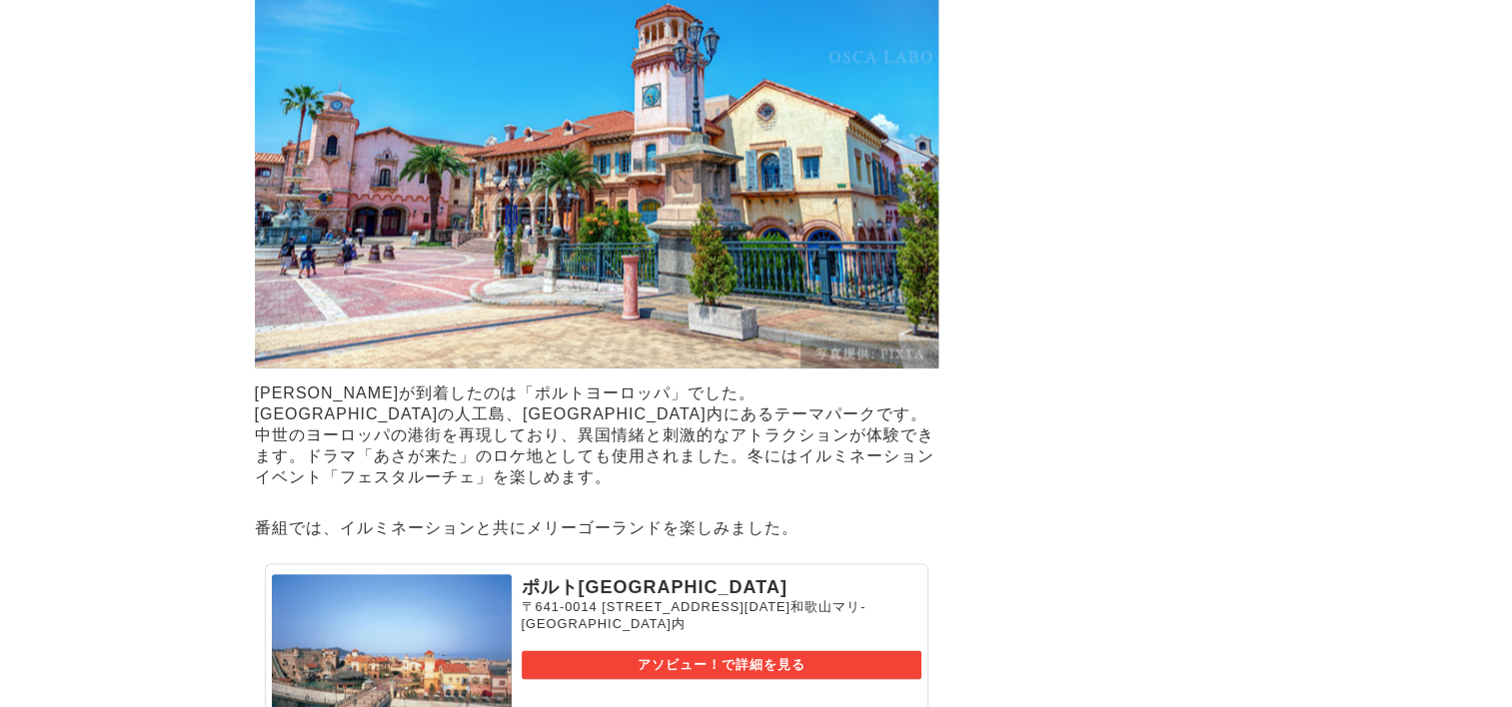
scroll to position [11059, 0]
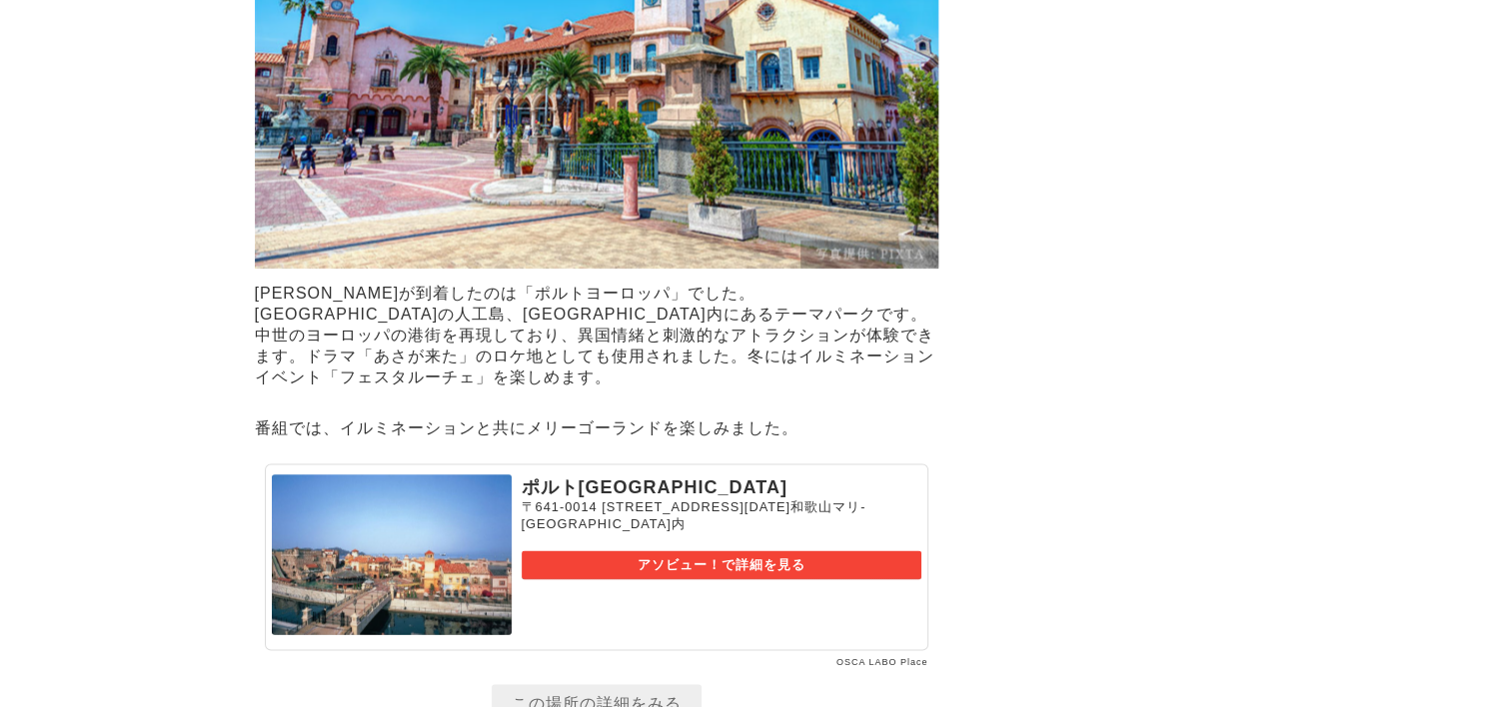
click at [720, 550] on link "アソビュー！で詳細を見る" at bounding box center [722, 564] width 400 height 29
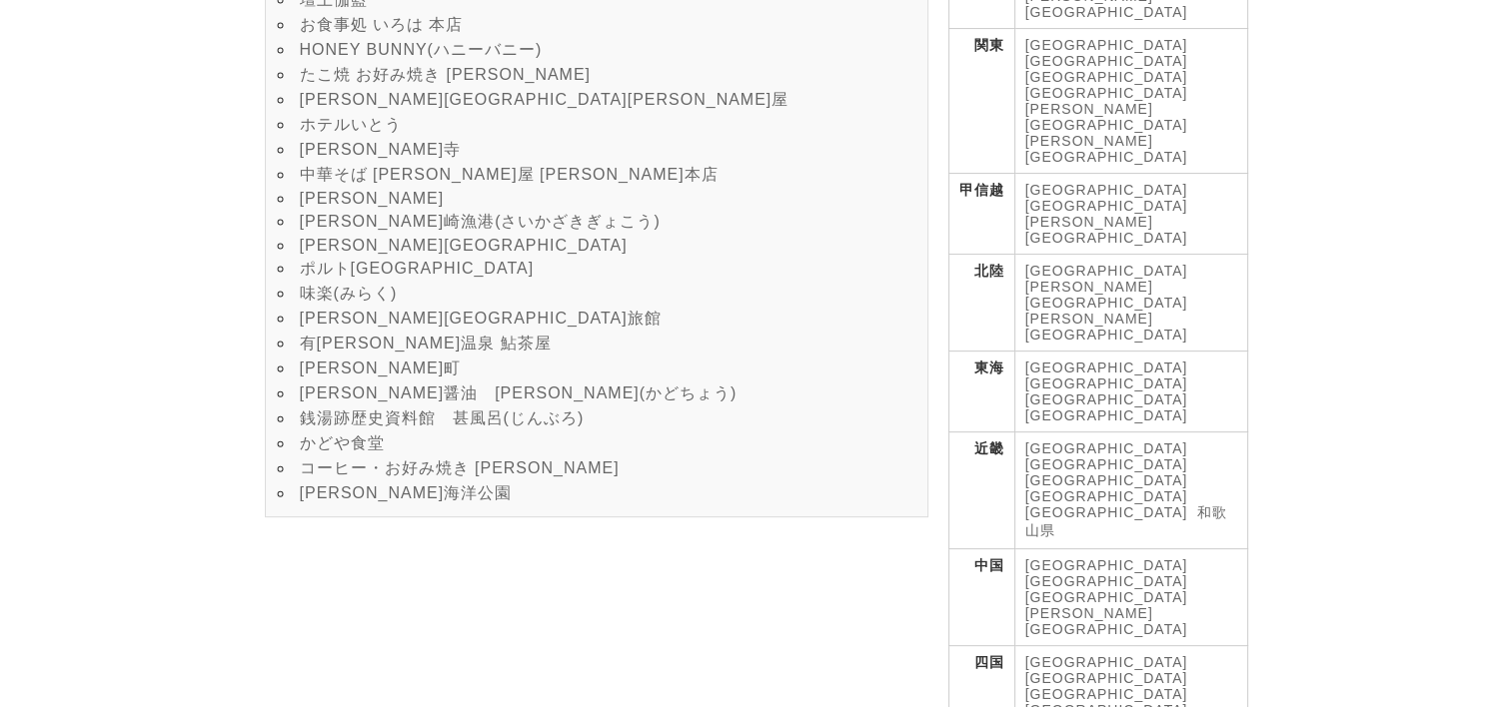
scroll to position [599, 0]
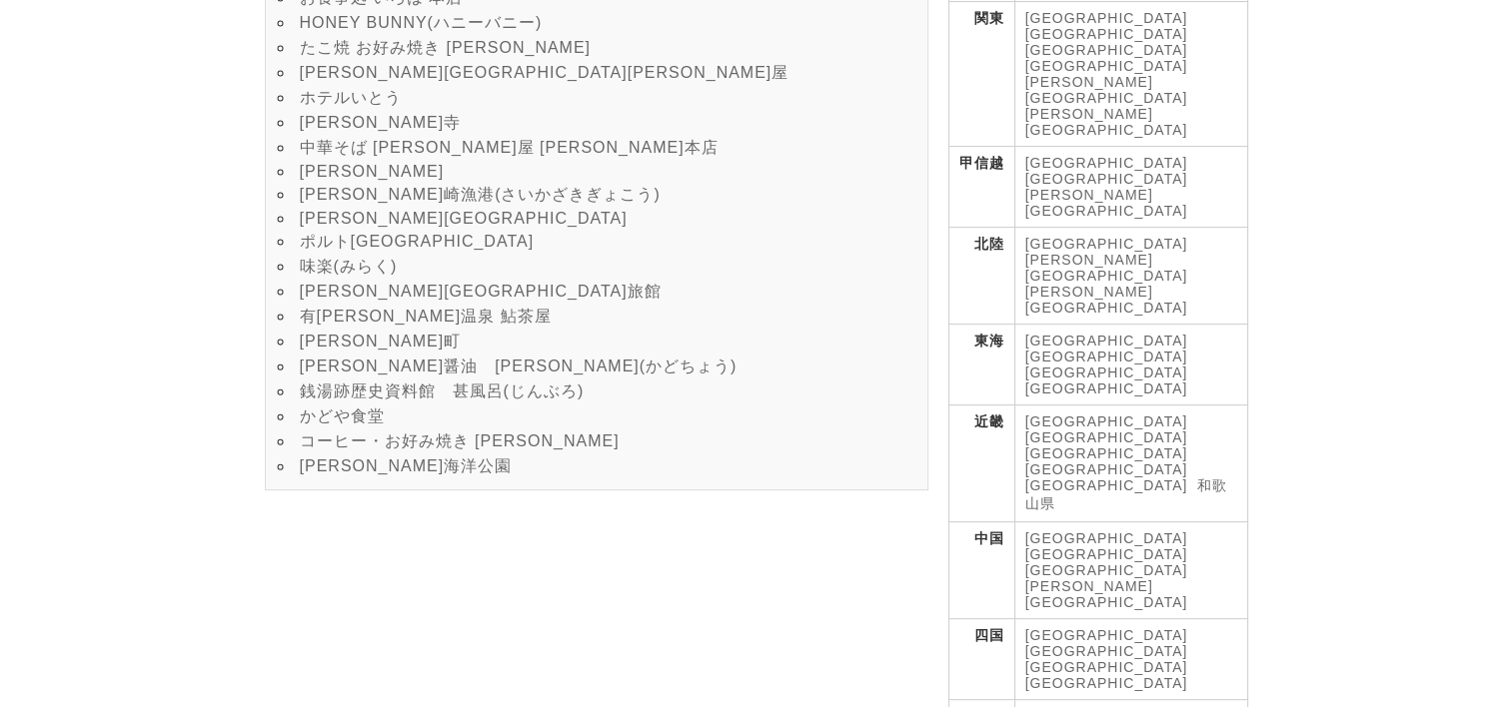
click at [340, 275] on link "味楽(みらく)" at bounding box center [349, 266] width 98 height 17
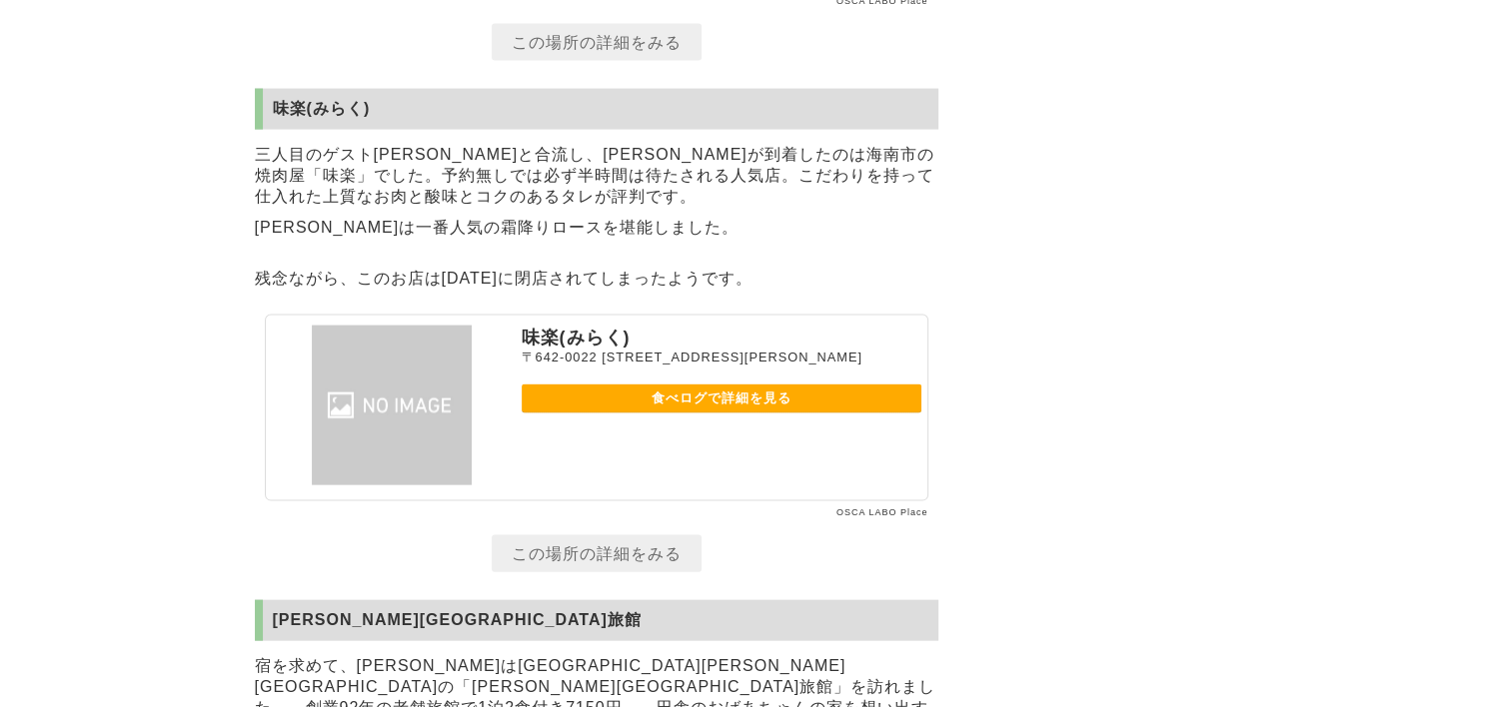
click at [705, 385] on link "食べログで詳細を見る" at bounding box center [722, 399] width 400 height 29
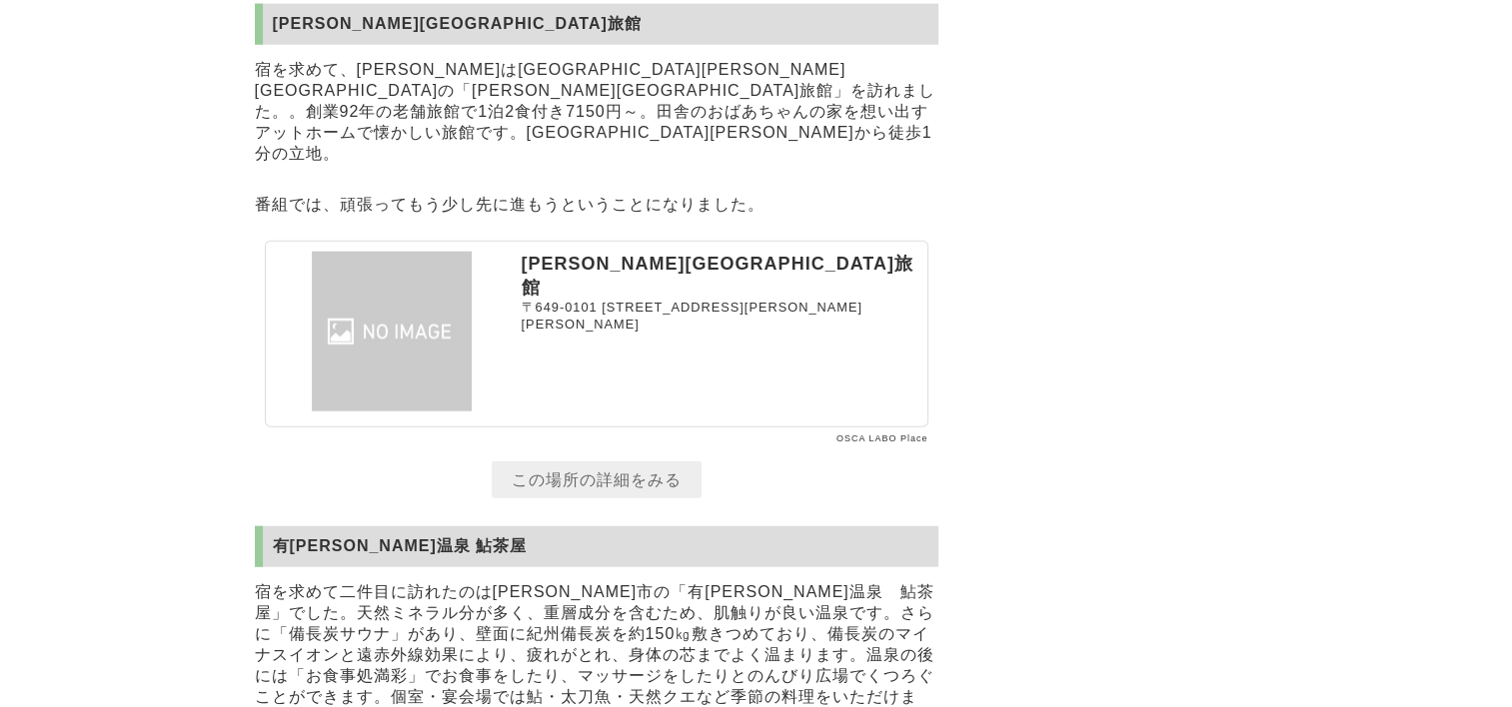
scroll to position [12319, 0]
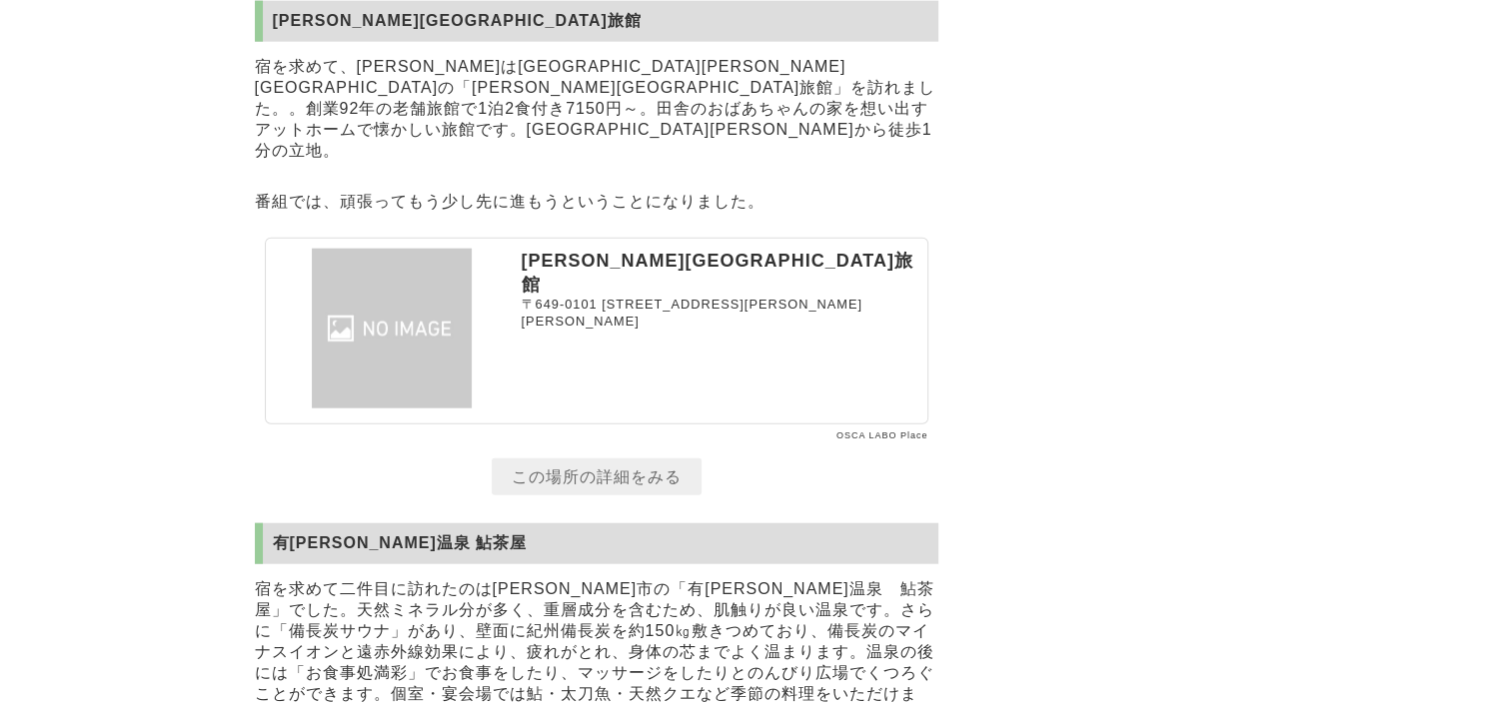
click at [689, 459] on link "この場所の詳細をみる" at bounding box center [597, 477] width 210 height 37
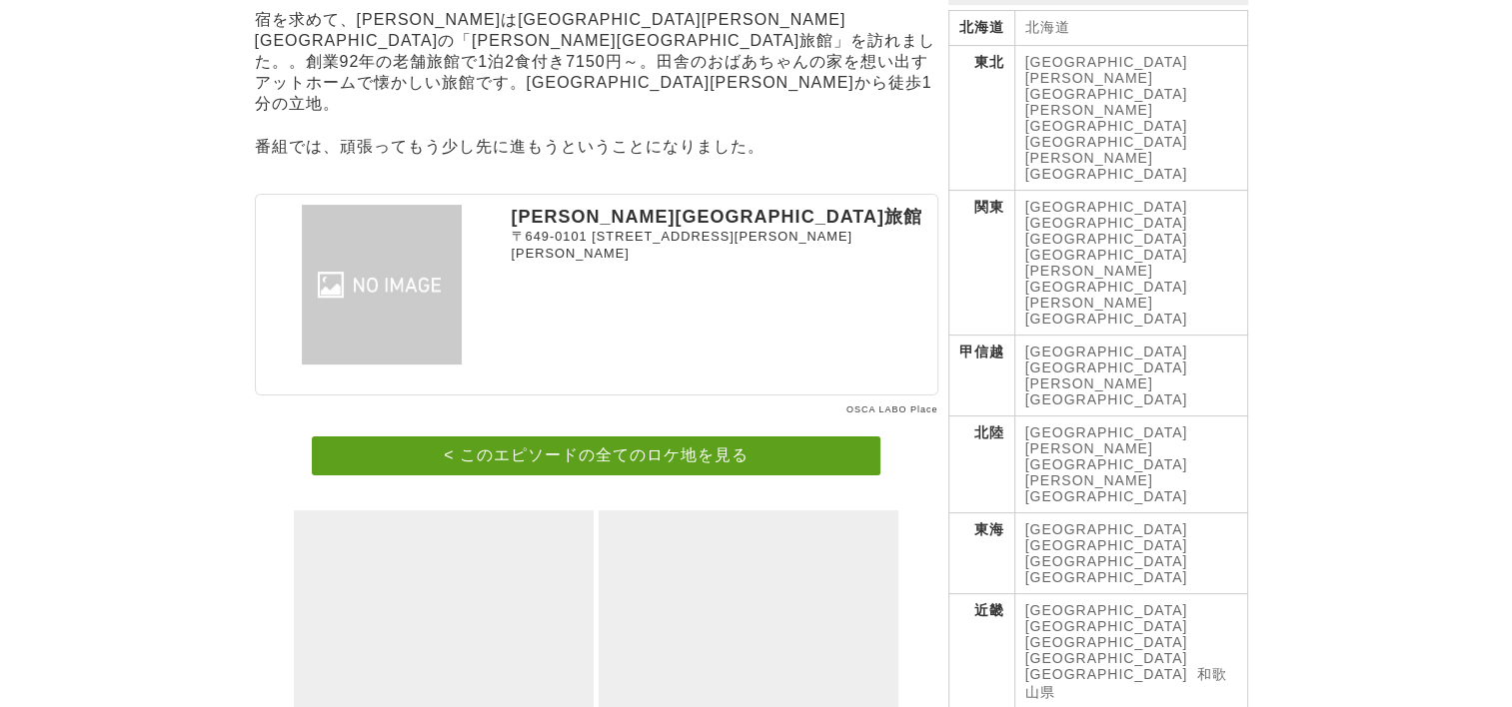
scroll to position [500, 0]
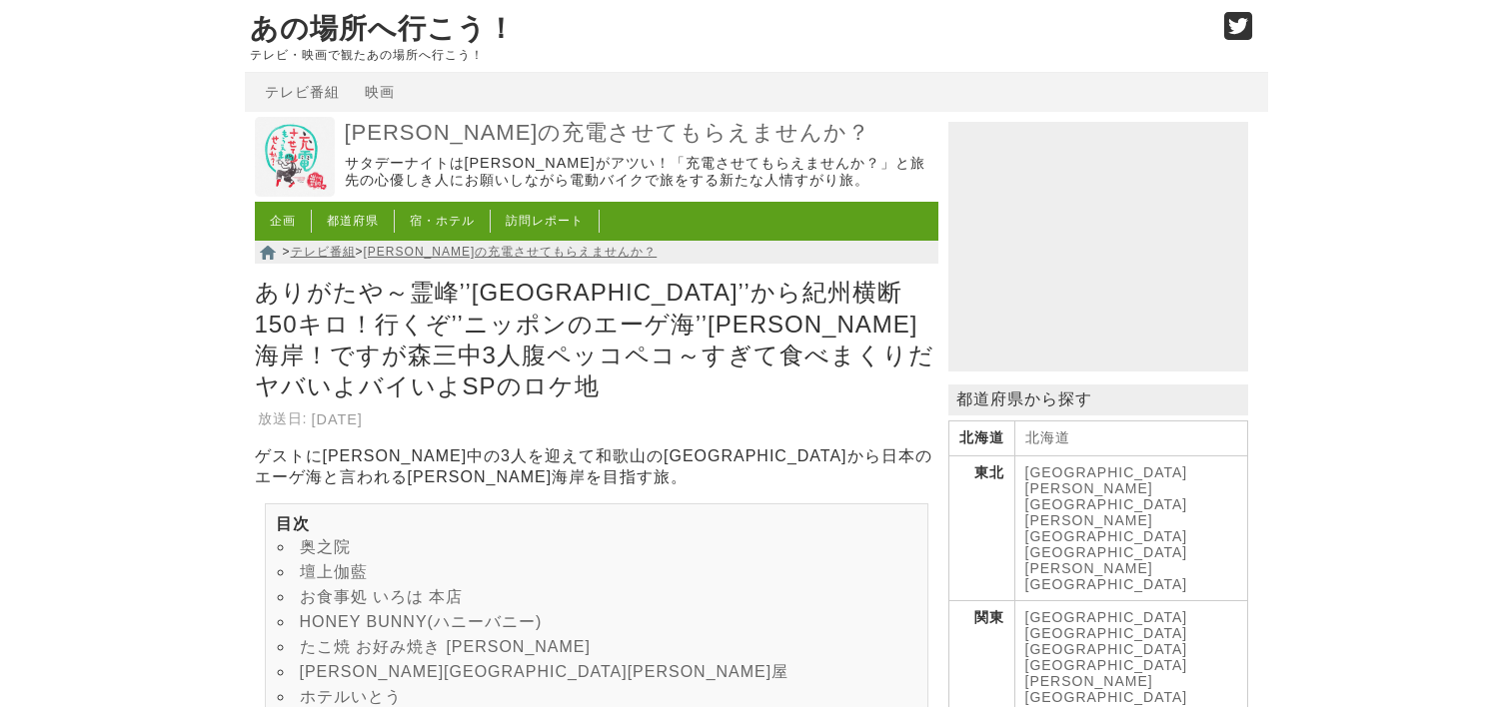
scroll to position [12312, 0]
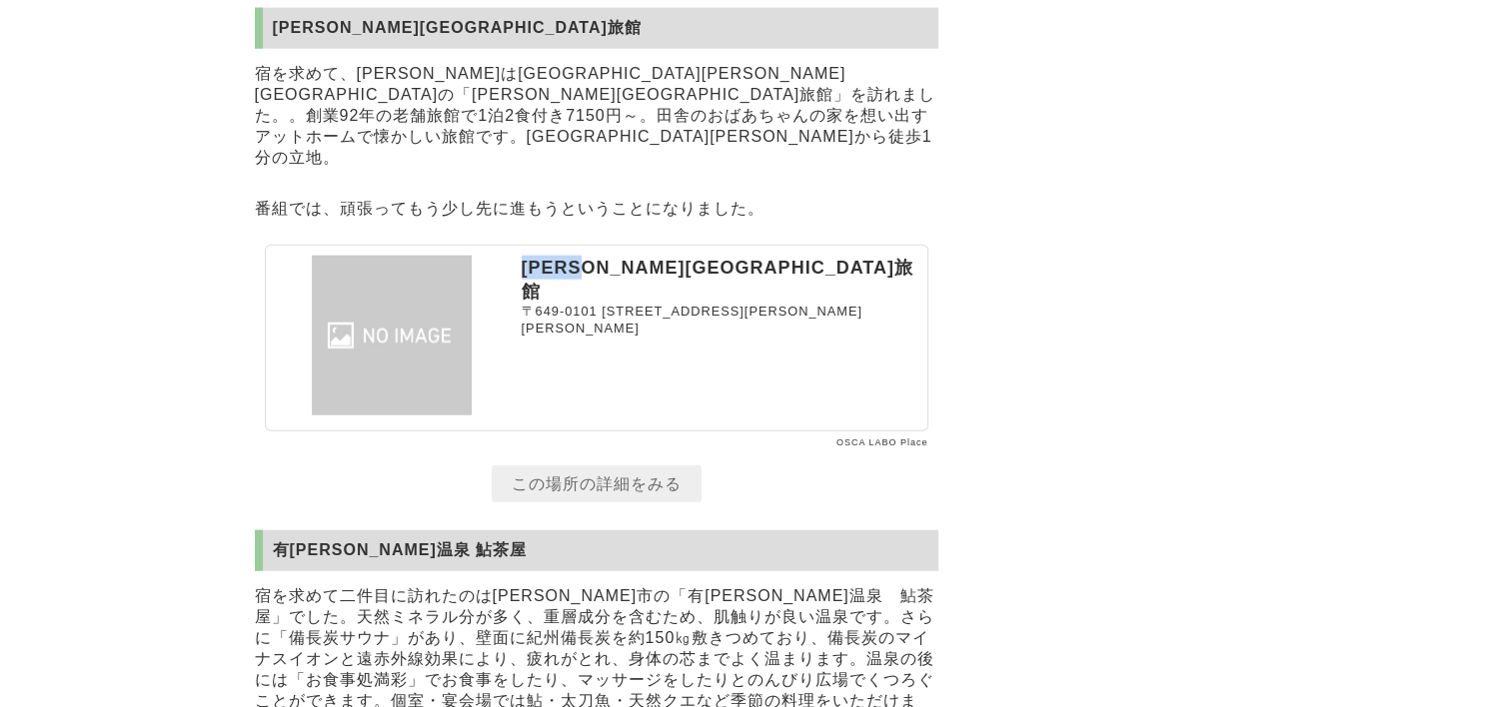
drag, startPoint x: 520, startPoint y: 168, endPoint x: 619, endPoint y: 175, distance: 100.1
click at [619, 256] on p "[PERSON_NAME][GEOGRAPHIC_DATA]旅館" at bounding box center [722, 280] width 400 height 48
drag, startPoint x: 619, startPoint y: 175, endPoint x: 591, endPoint y: 180, distance: 28.4
copy p "[PERSON_NAME][GEOGRAPHIC_DATA]旅館"
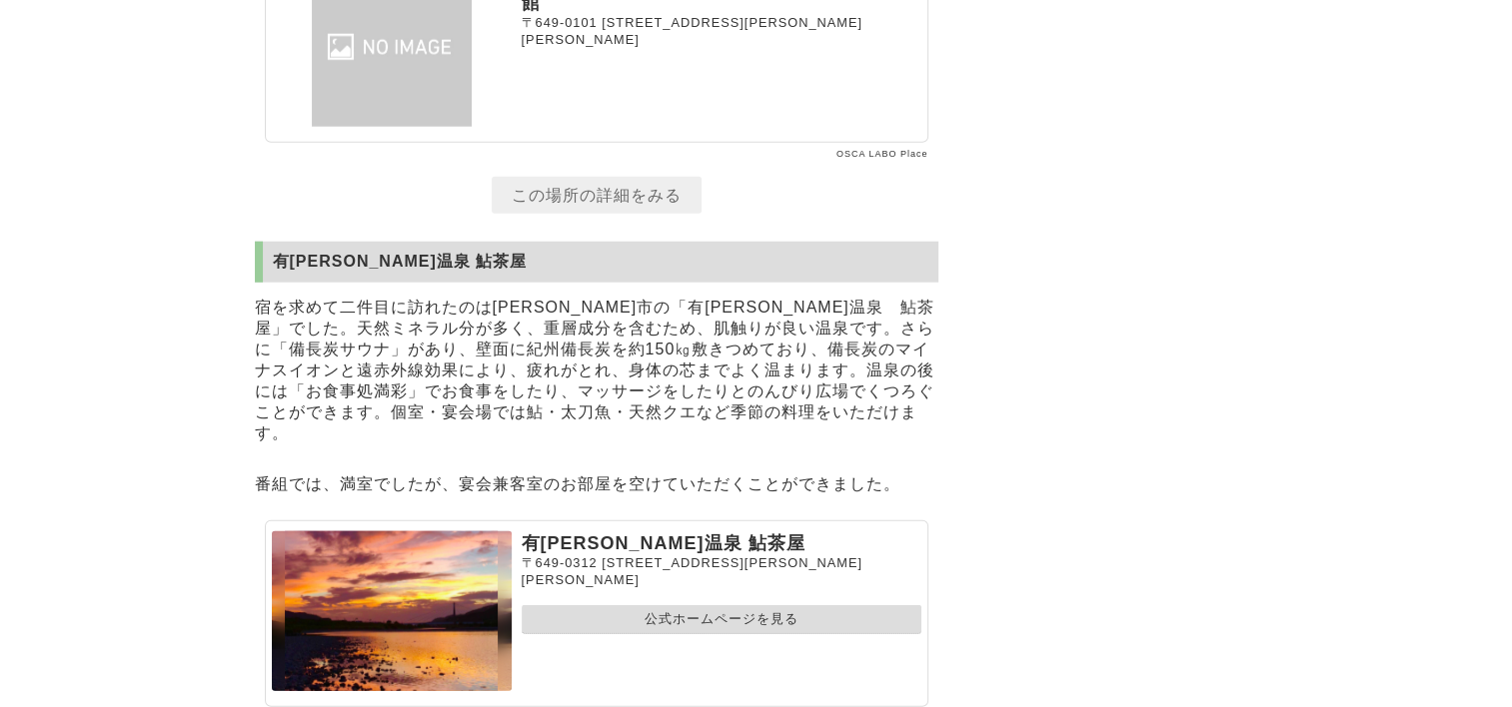
scroll to position [12604, 0]
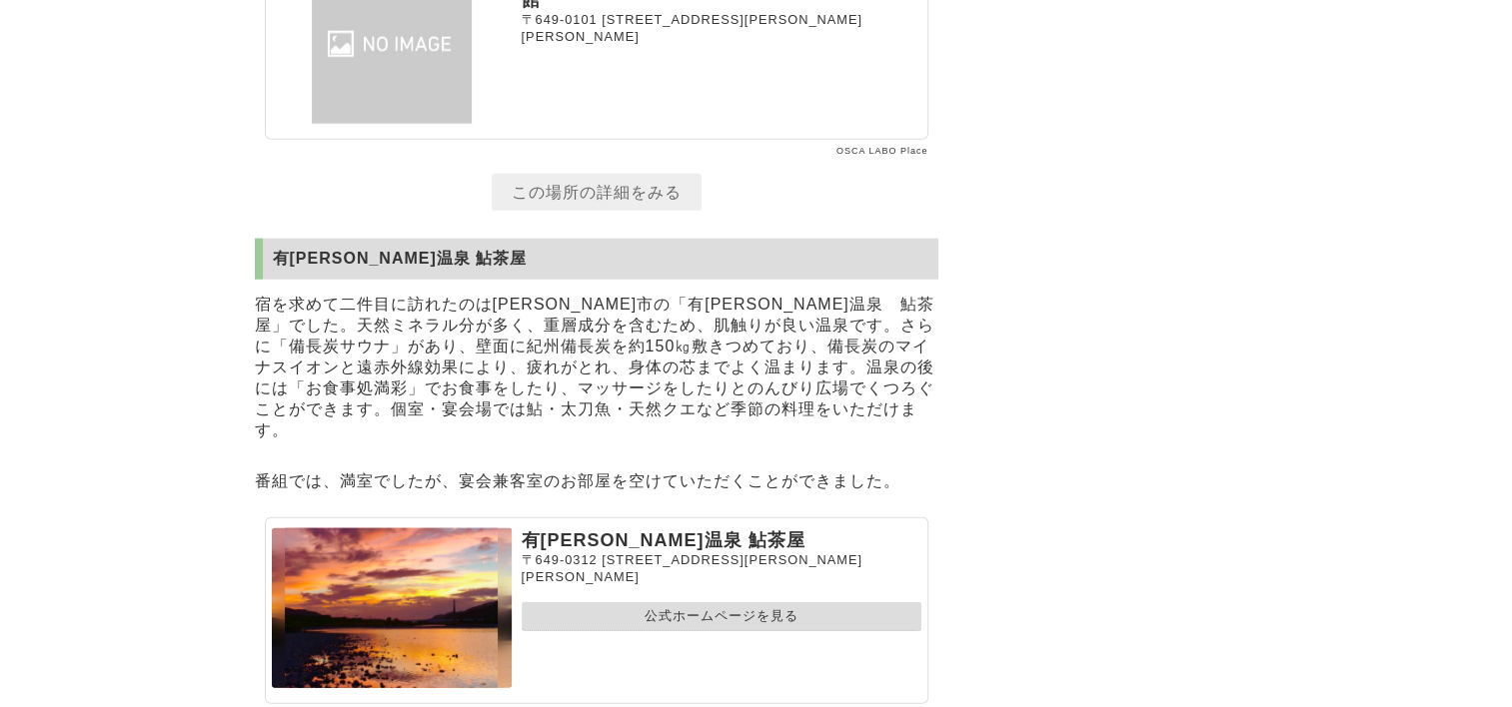
click at [675, 602] on link "公式ホームページを見る" at bounding box center [722, 616] width 400 height 29
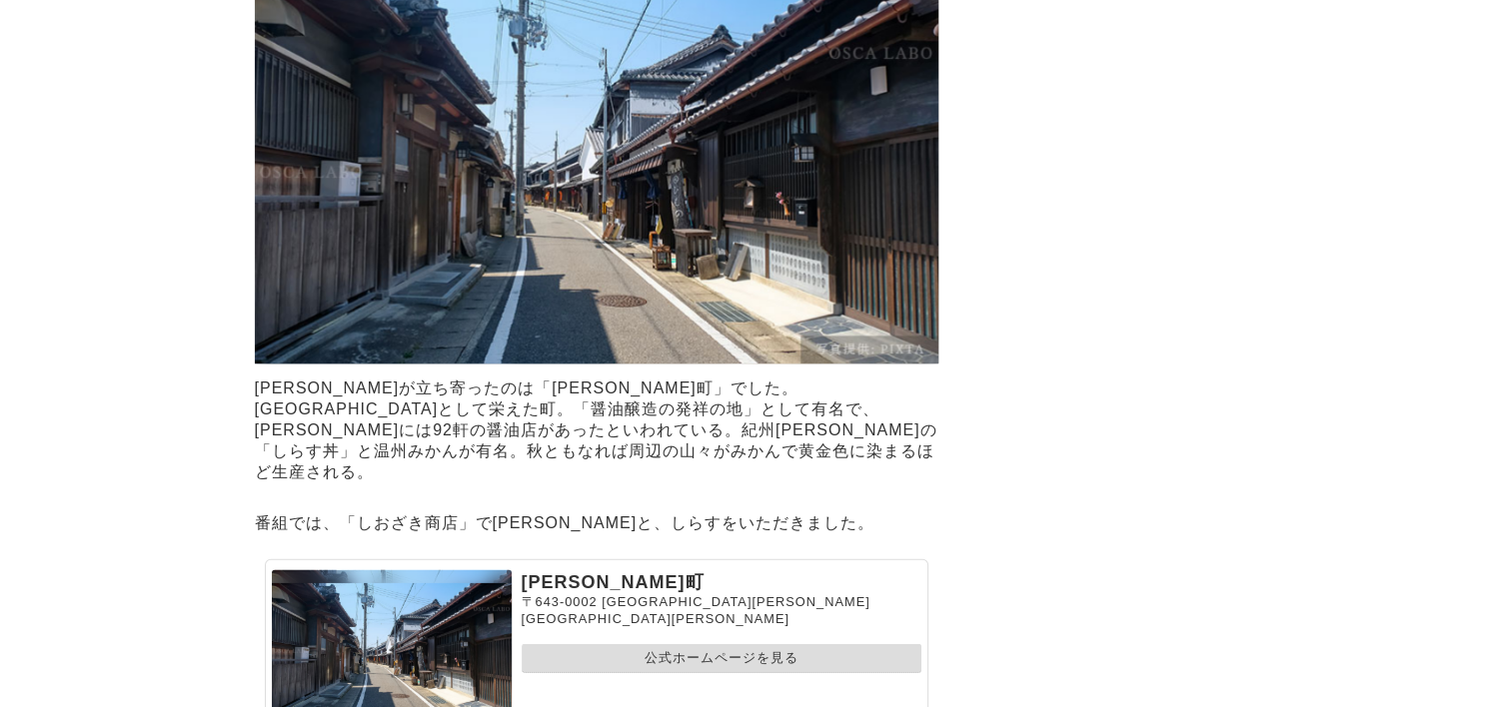
scroll to position [13603, 0]
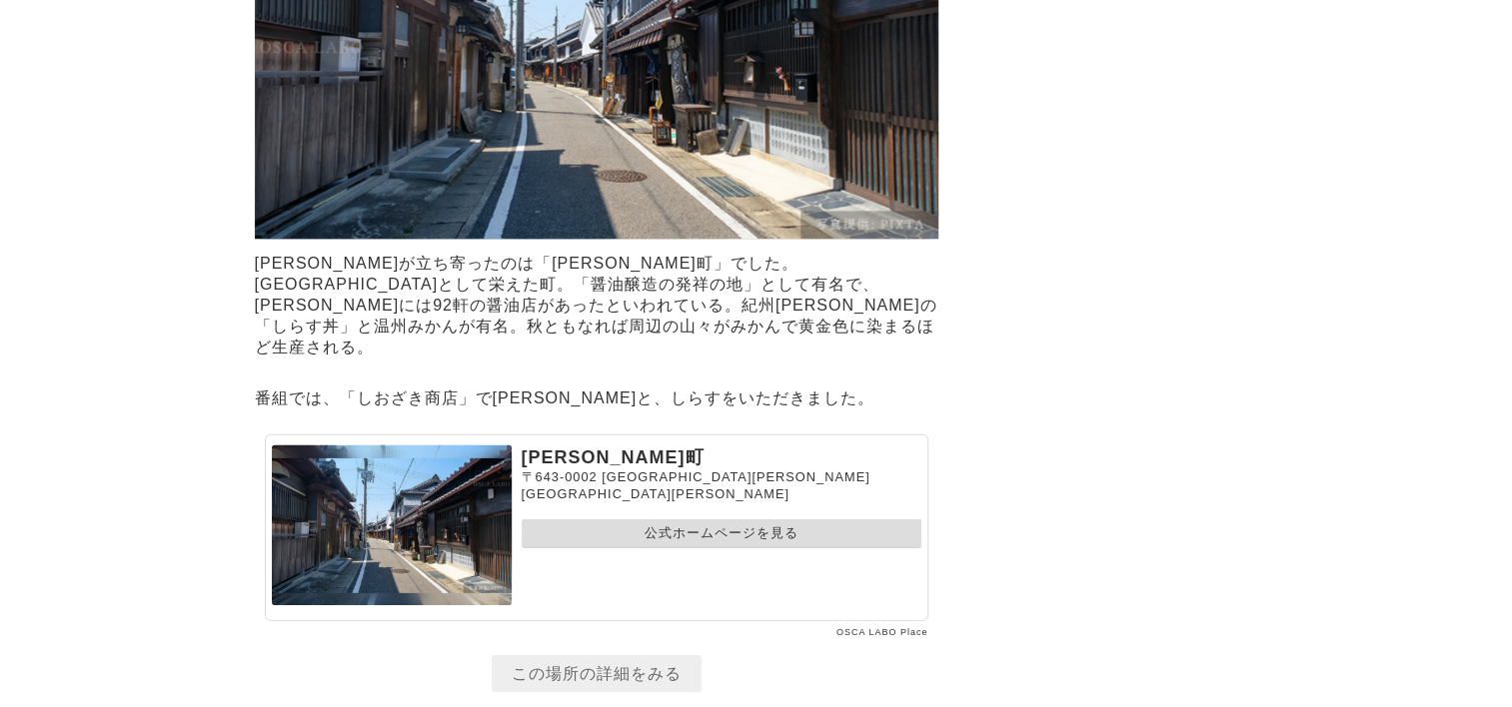
click at [348, 384] on p "番組では、「しおざき商店」で[PERSON_NAME]と、しらすをいただきました。" at bounding box center [596, 399] width 683 height 31
drag, startPoint x: 359, startPoint y: 310, endPoint x: 459, endPoint y: 304, distance: 100.1
click at [459, 384] on p "番組では、「しおざき商店」で[PERSON_NAME]と、しらすをいただきました。" at bounding box center [596, 399] width 683 height 31
copy p "しおざき商店"
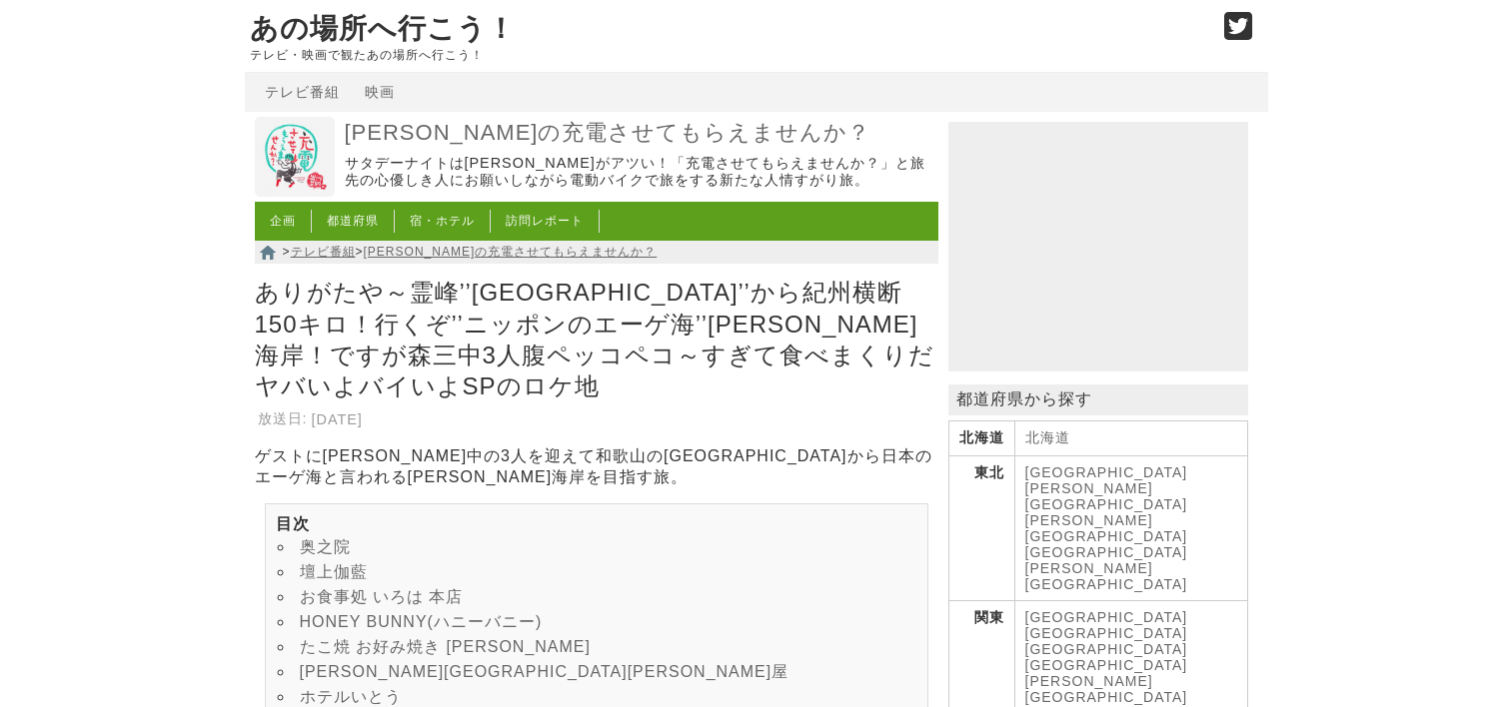
scroll to position [13603, 0]
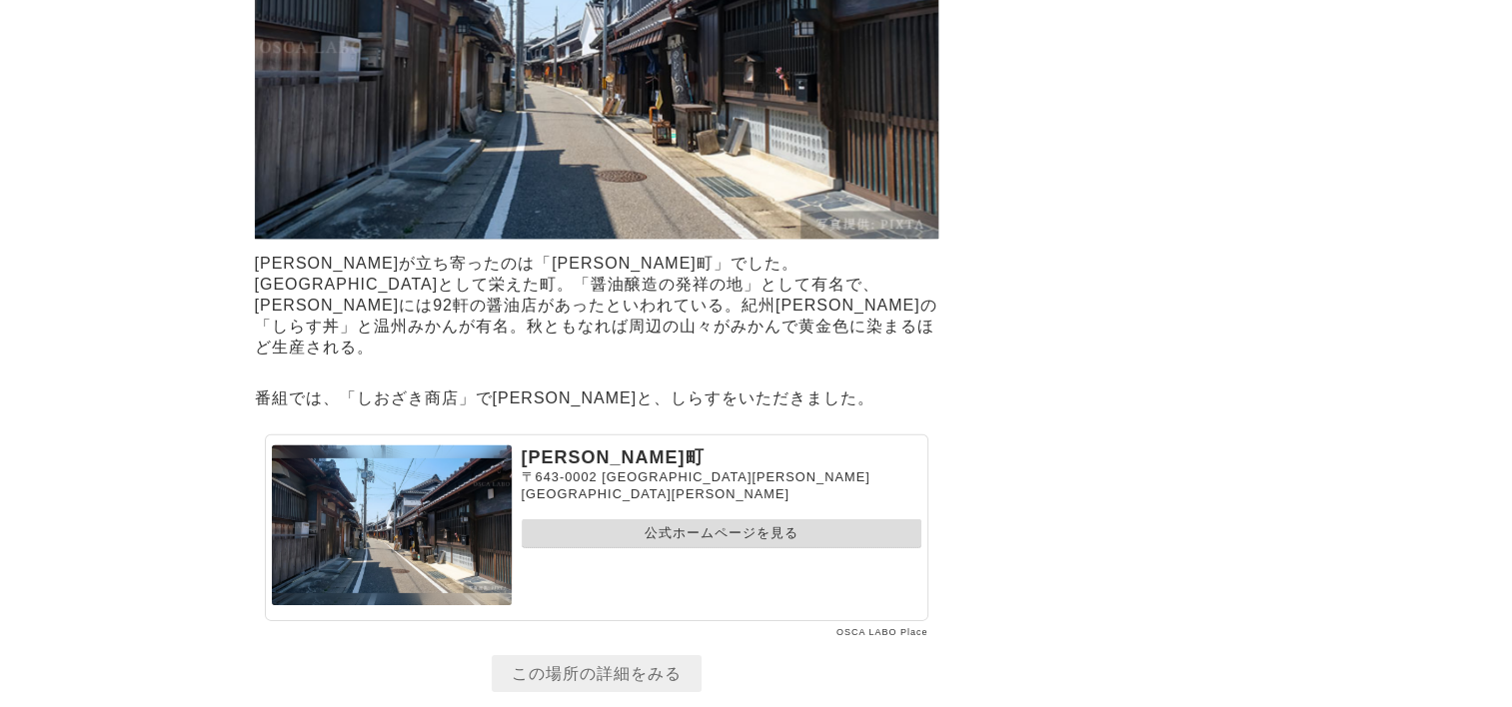
click at [687, 520] on link "公式ホームページを見る" at bounding box center [722, 534] width 400 height 29
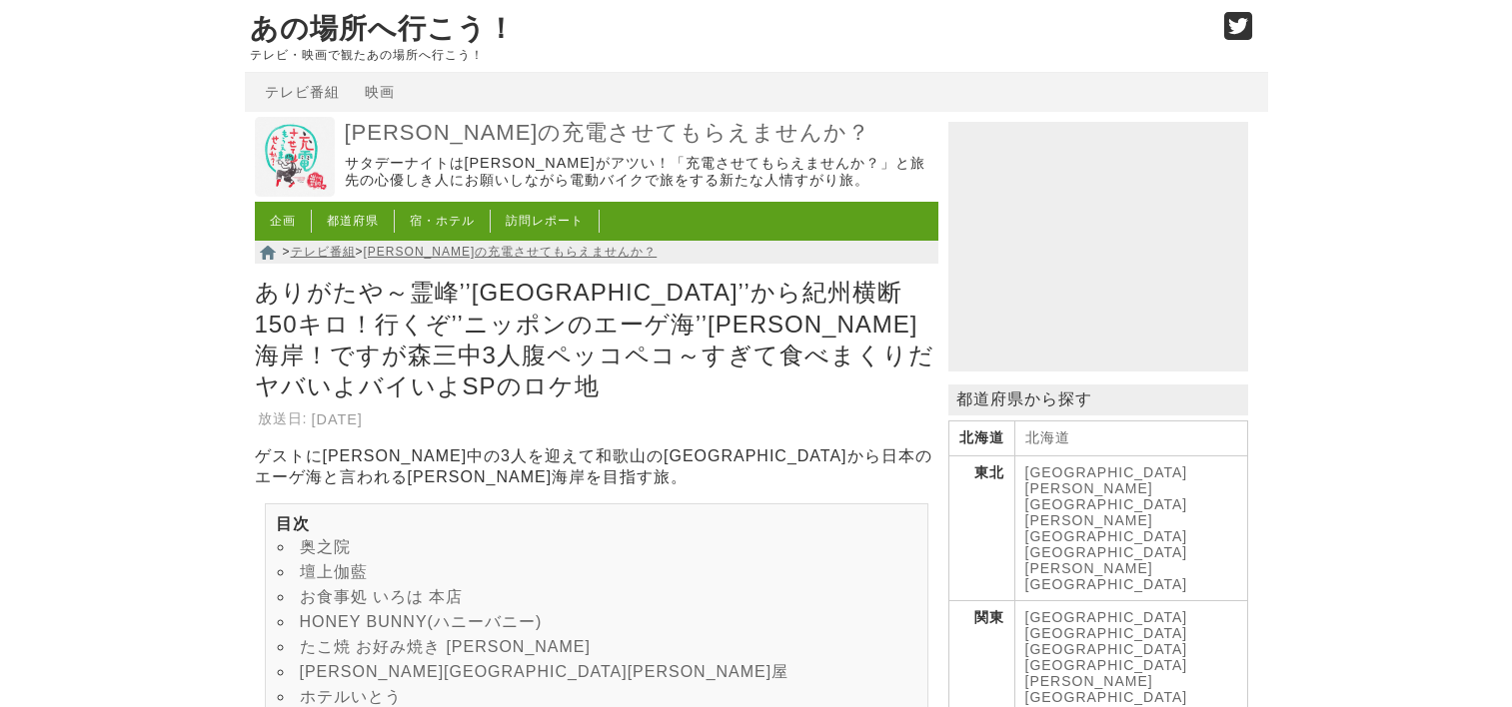
scroll to position [13603, 0]
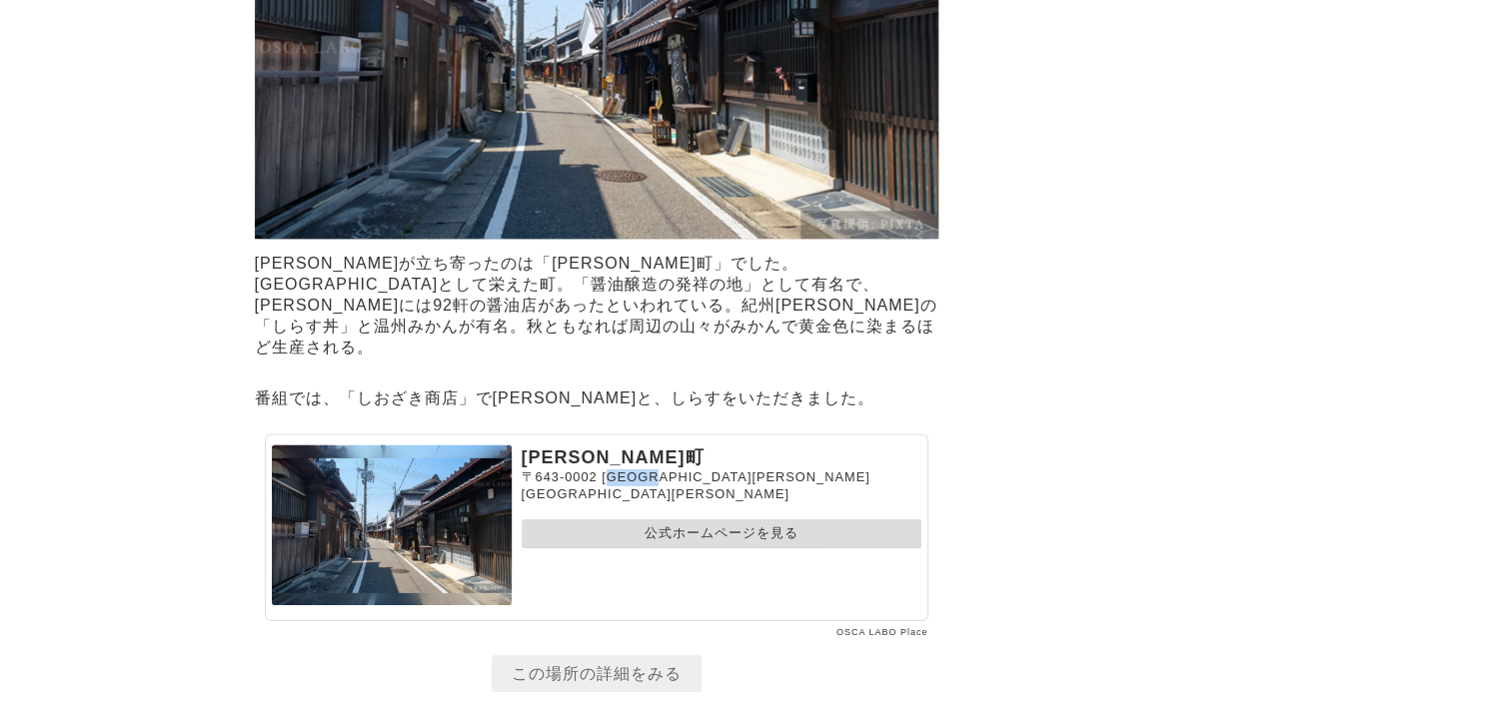
drag, startPoint x: 607, startPoint y: 395, endPoint x: 687, endPoint y: 391, distance: 80.0
click at [687, 470] on span "[GEOGRAPHIC_DATA][PERSON_NAME][GEOGRAPHIC_DATA][PERSON_NAME]" at bounding box center [696, 486] width 349 height 32
drag, startPoint x: 687, startPoint y: 391, endPoint x: 734, endPoint y: 392, distance: 47.0
click at [734, 470] on span "[GEOGRAPHIC_DATA][PERSON_NAME][GEOGRAPHIC_DATA][PERSON_NAME]" at bounding box center [696, 486] width 349 height 32
copy span "[GEOGRAPHIC_DATA][PERSON_NAME][GEOGRAPHIC_DATA][PERSON_NAME]"
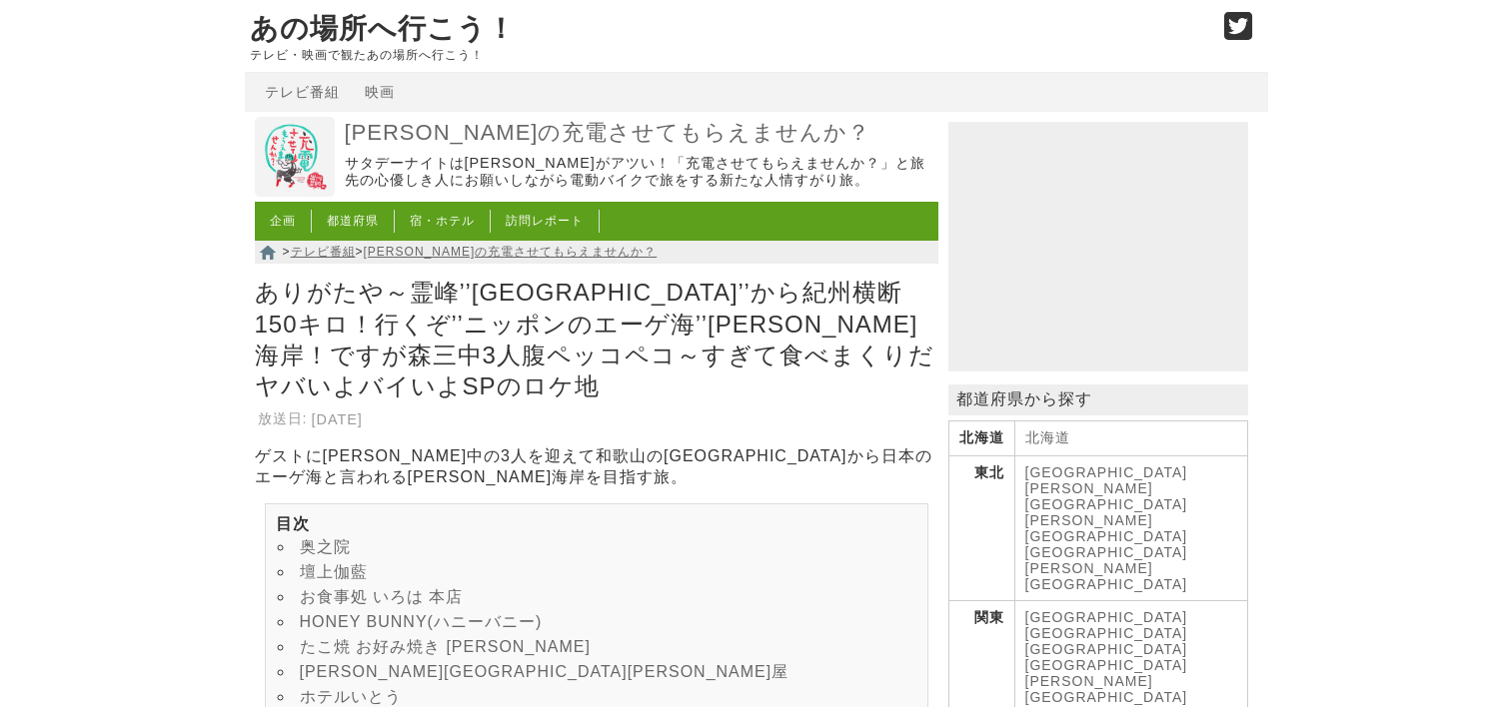
scroll to position [13603, 0]
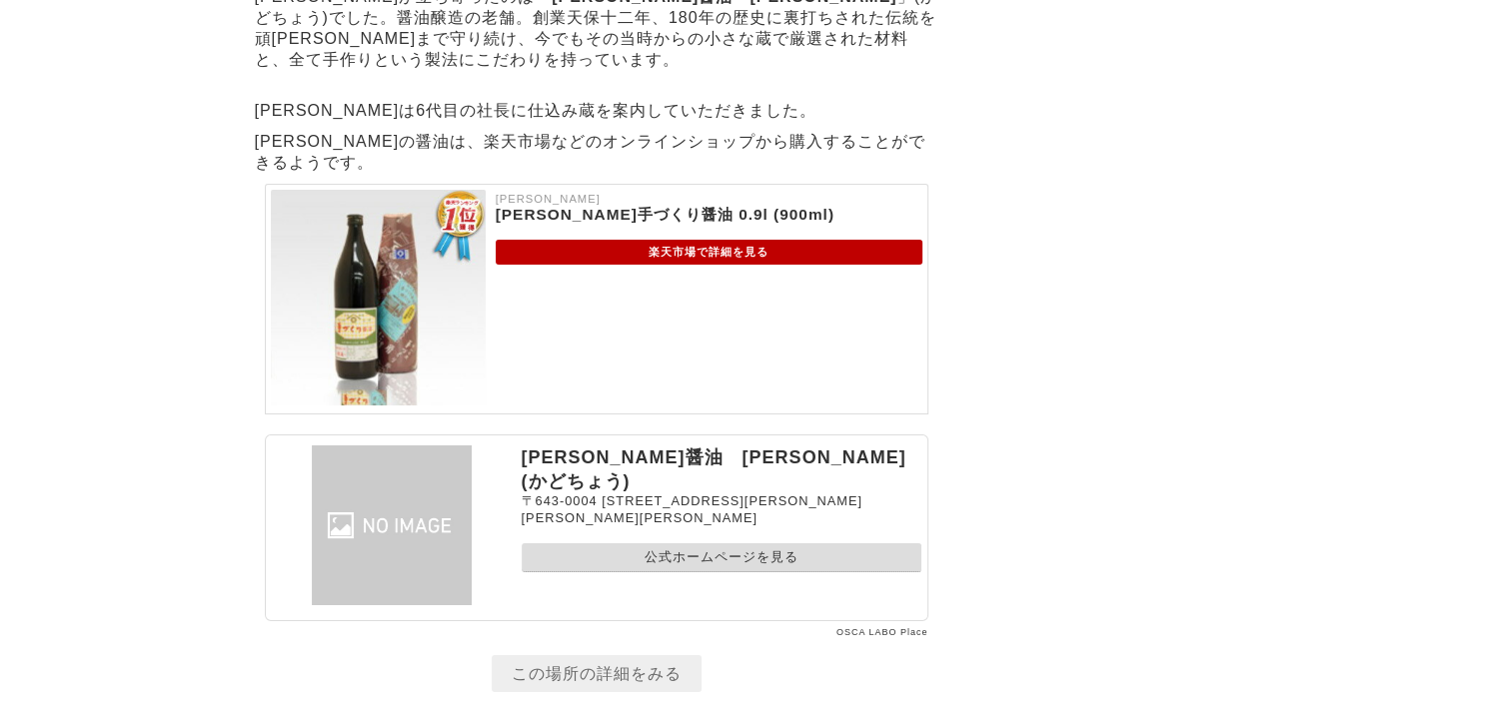
scroll to position [14402, 0]
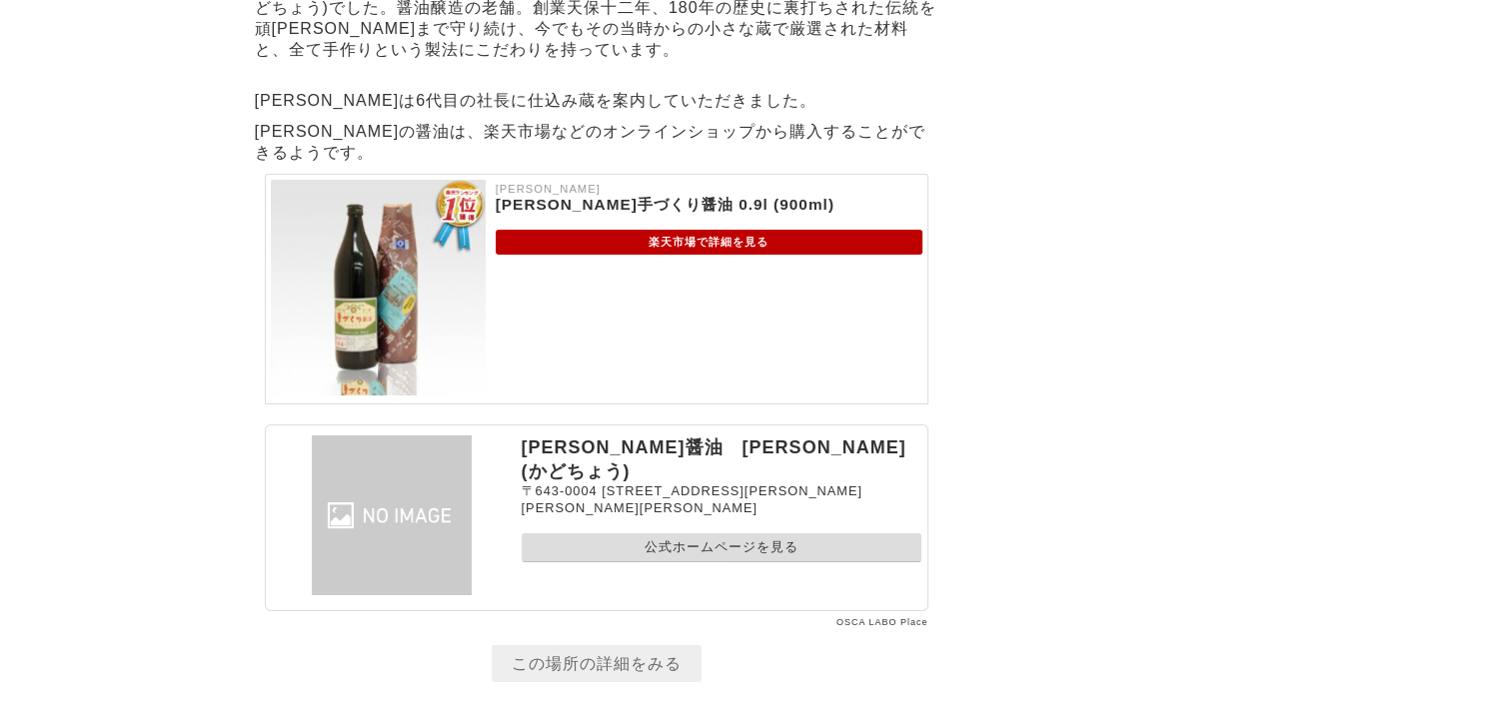
click at [650, 533] on link "公式ホームページを見る" at bounding box center [722, 547] width 400 height 29
